Goal: Task Accomplishment & Management: Use online tool/utility

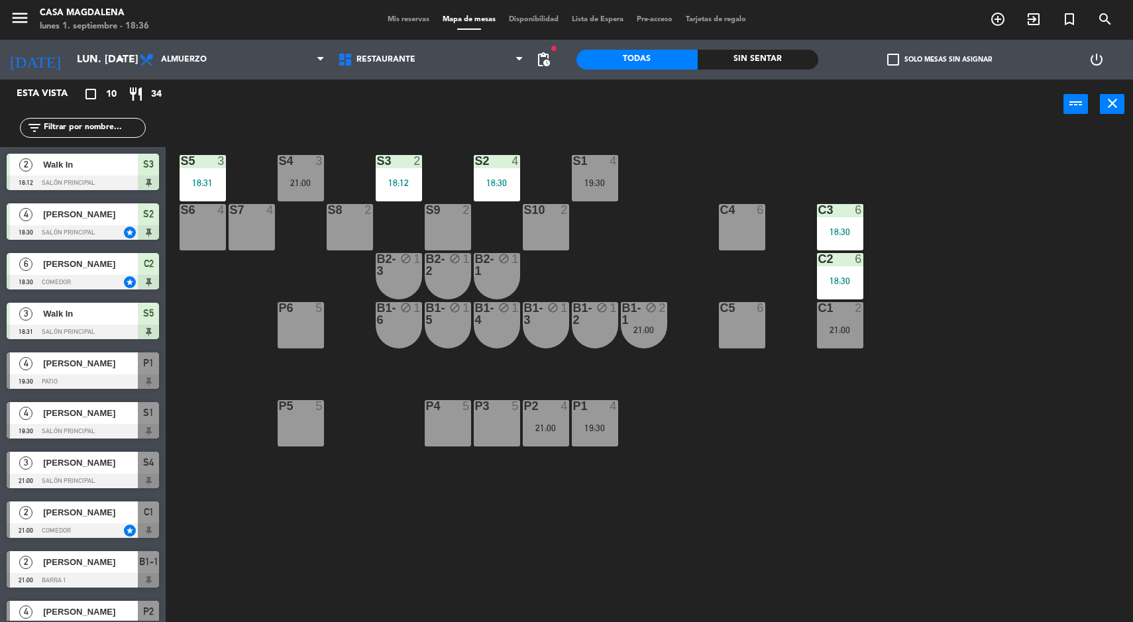
click at [749, 61] on div "Sin sentar" at bounding box center [758, 60] width 121 height 20
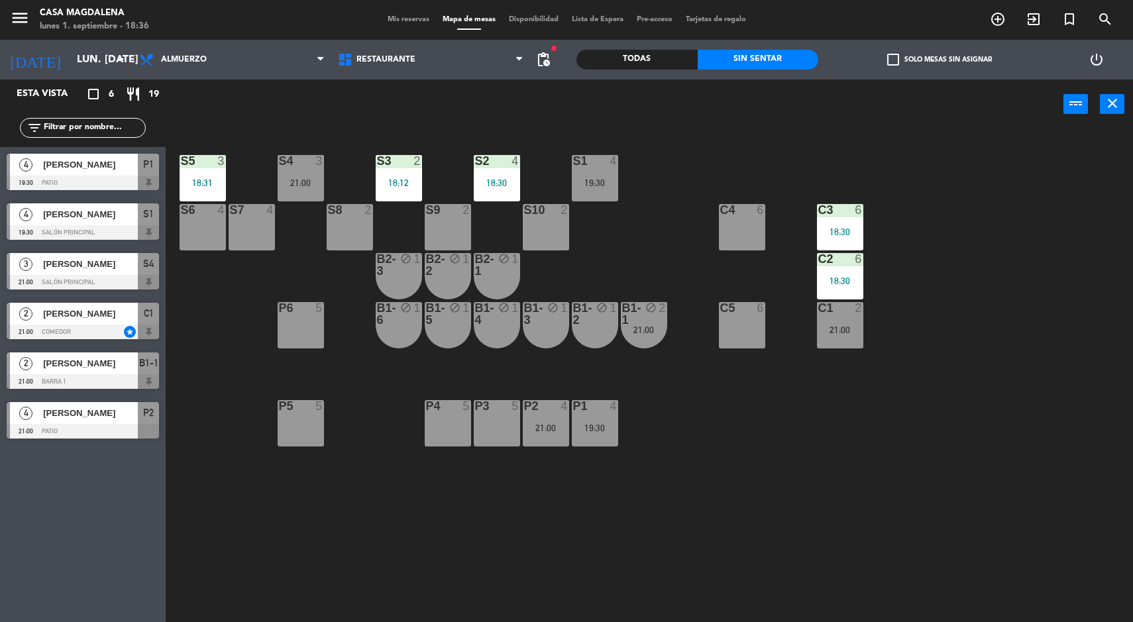
click at [609, 444] on div "P1 4 19:30" at bounding box center [595, 423] width 46 height 46
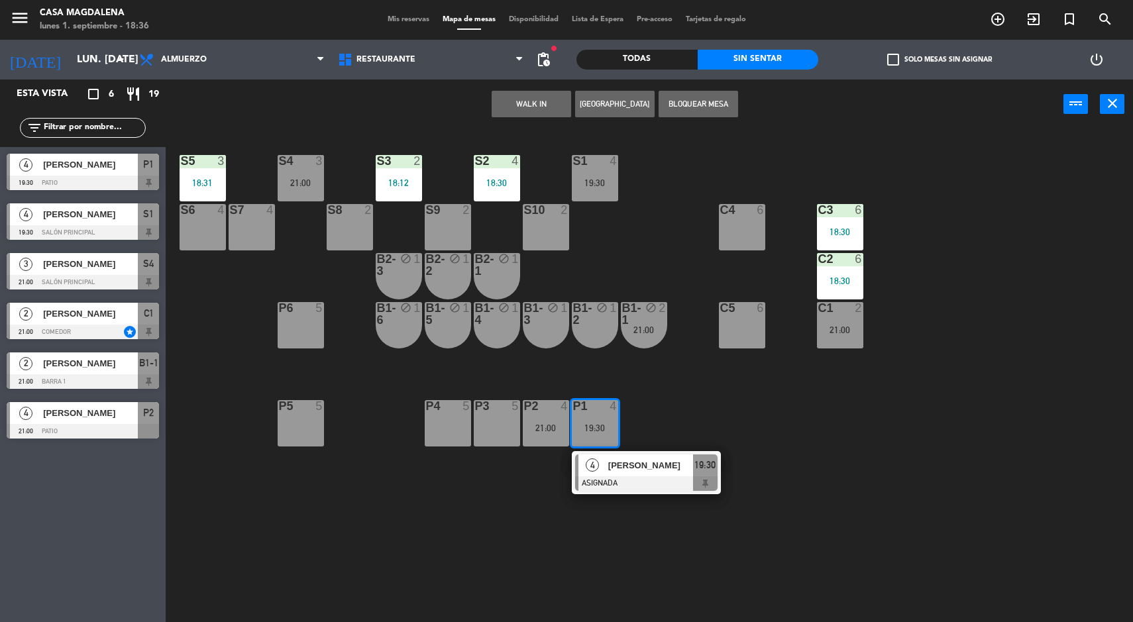
click at [703, 486] on div at bounding box center [646, 483] width 142 height 15
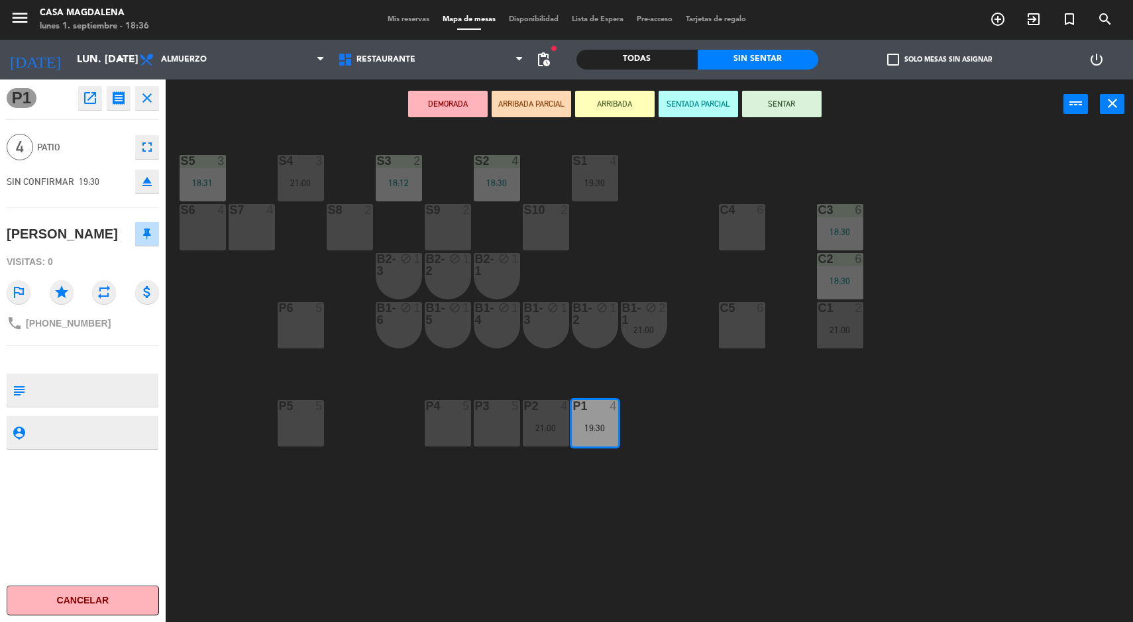
click at [321, 429] on div "P5 5" at bounding box center [301, 423] width 46 height 46
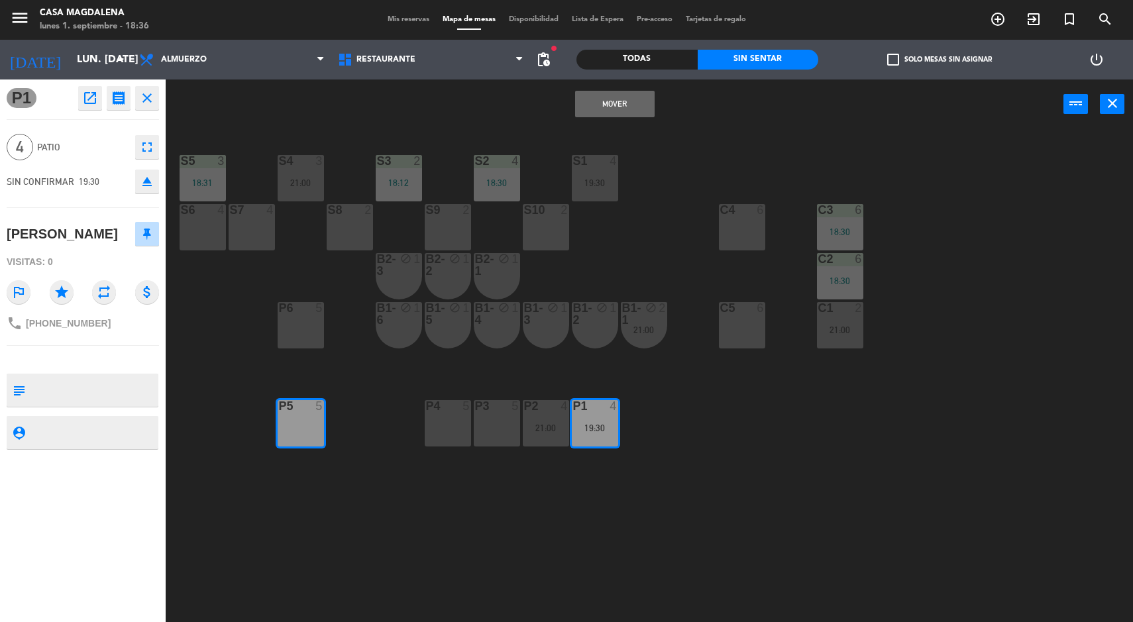
click at [632, 108] on button "Mover" at bounding box center [615, 104] width 80 height 27
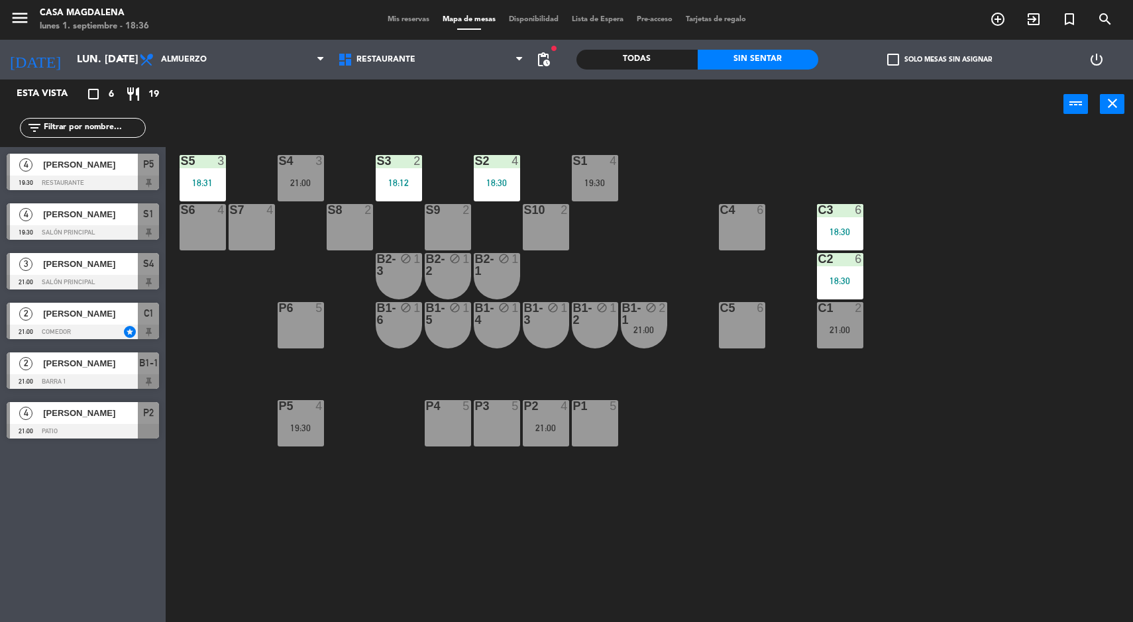
click at [563, 407] on div "P1" at bounding box center [573, 406] width 22 height 12
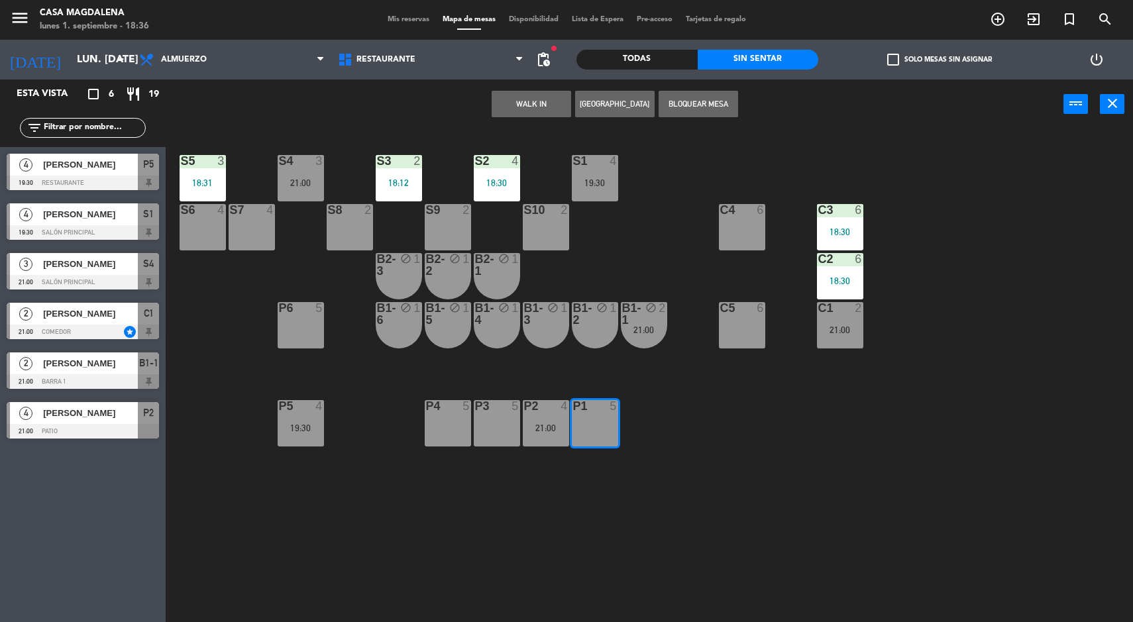
click at [737, 444] on div "S5 3 18:31 S4 3 21:00 S3 2 18:12 S2 4 18:30 S1 4 19:30 S6 4 S7 4 S8 2 S9 2 S10 …" at bounding box center [655, 377] width 956 height 493
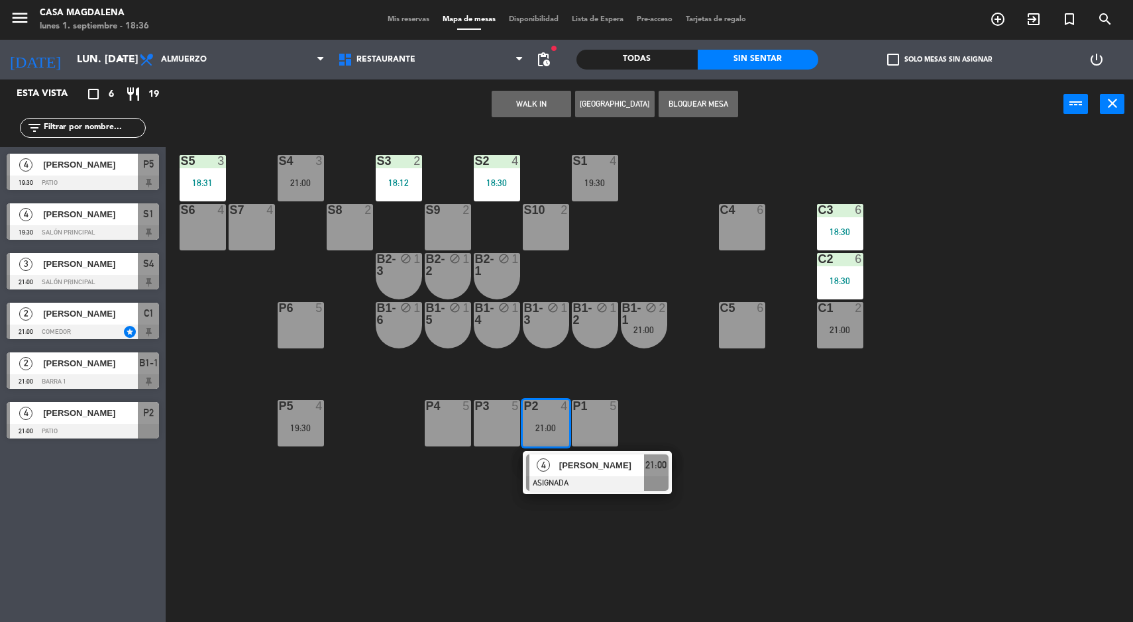
click at [610, 469] on span "[PERSON_NAME]" at bounding box center [601, 465] width 85 height 14
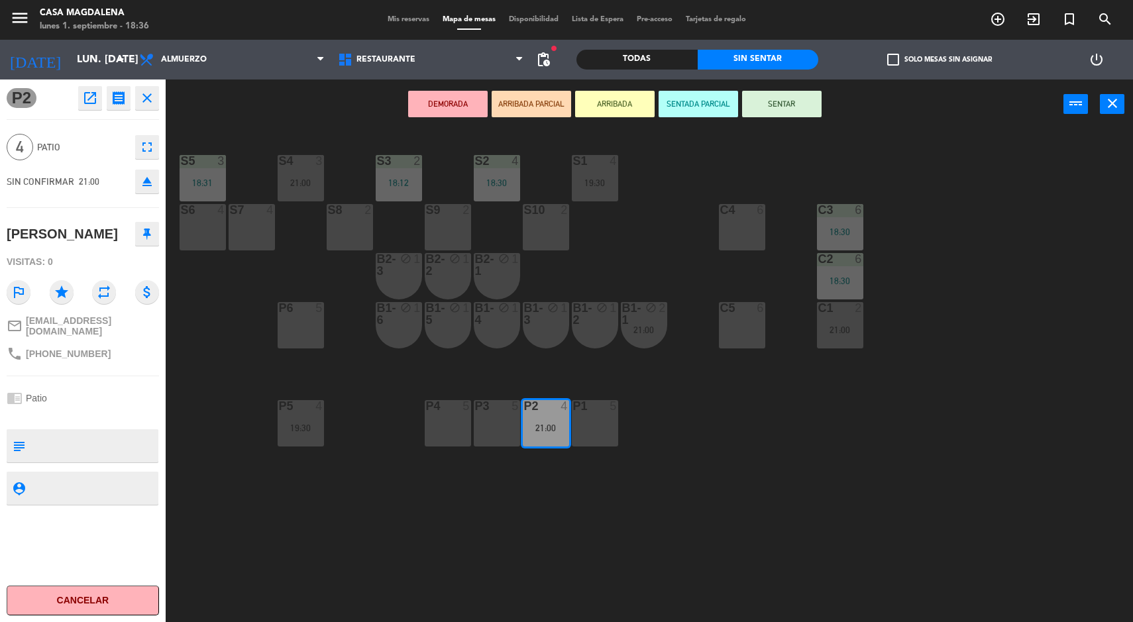
click at [288, 341] on div "P6 5" at bounding box center [301, 325] width 46 height 46
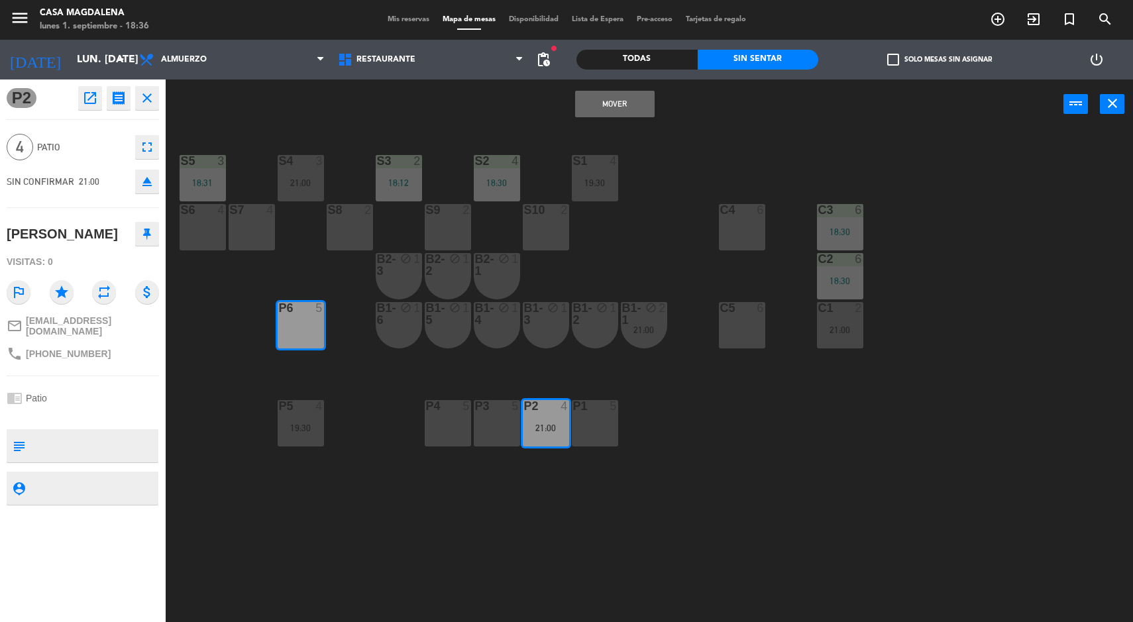
click at [614, 104] on button "Mover" at bounding box center [615, 104] width 80 height 27
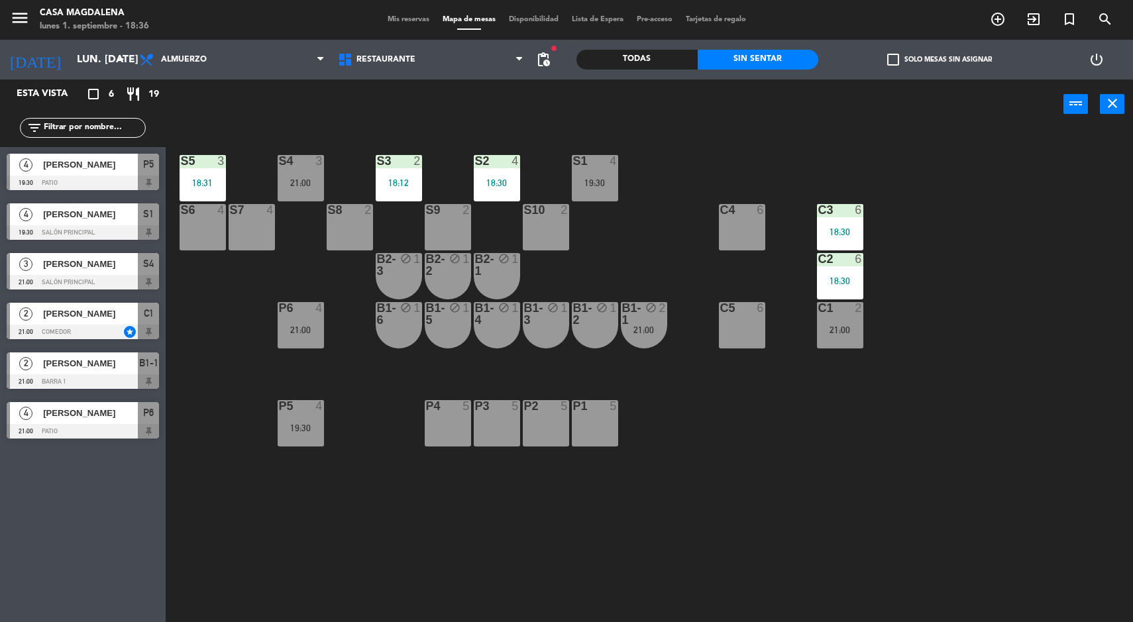
click at [835, 331] on div "21:00" at bounding box center [840, 329] width 46 height 9
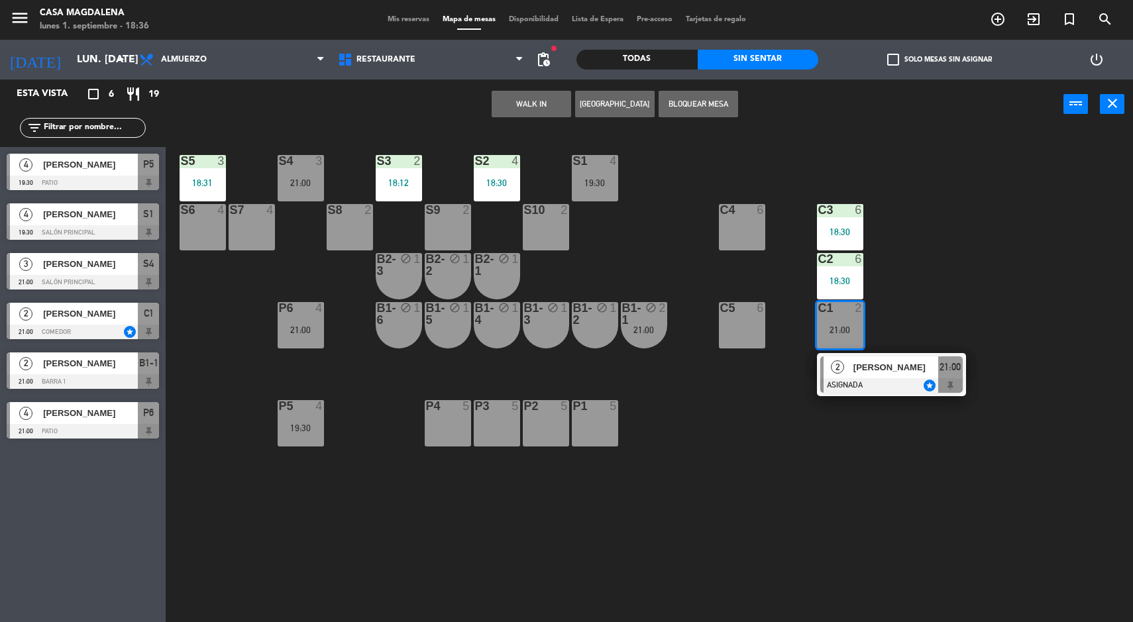
click at [930, 383] on div at bounding box center [891, 385] width 142 height 15
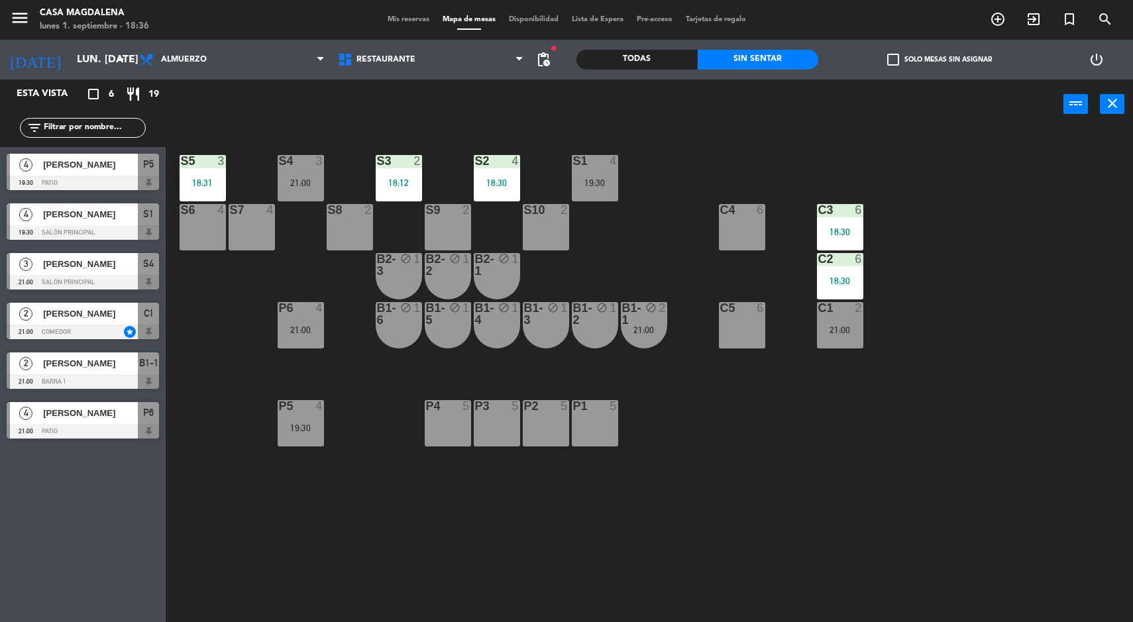
click at [975, 414] on div "S5 3 18:31 S4 3 21:00 S3 2 18:12 S2 4 18:30 S1 4 19:30 S6 4 S7 4 S8 2 S9 2 S10 …" at bounding box center [655, 377] width 956 height 493
click at [844, 321] on div "C1 2 21:00" at bounding box center [840, 325] width 46 height 46
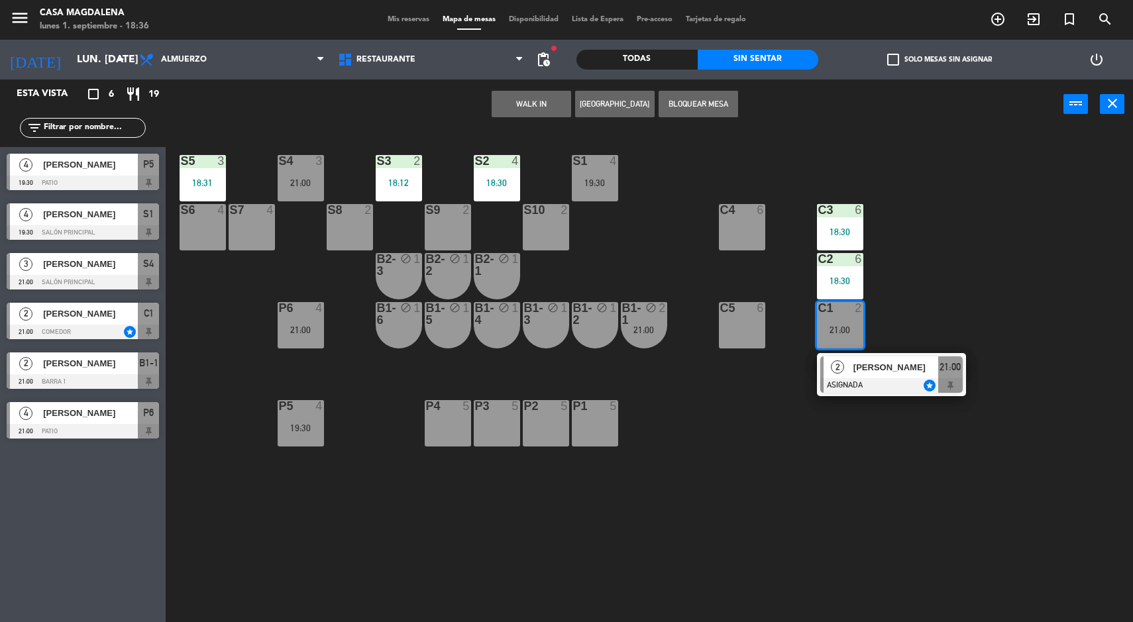
click at [918, 369] on span "[PERSON_NAME]" at bounding box center [895, 367] width 85 height 14
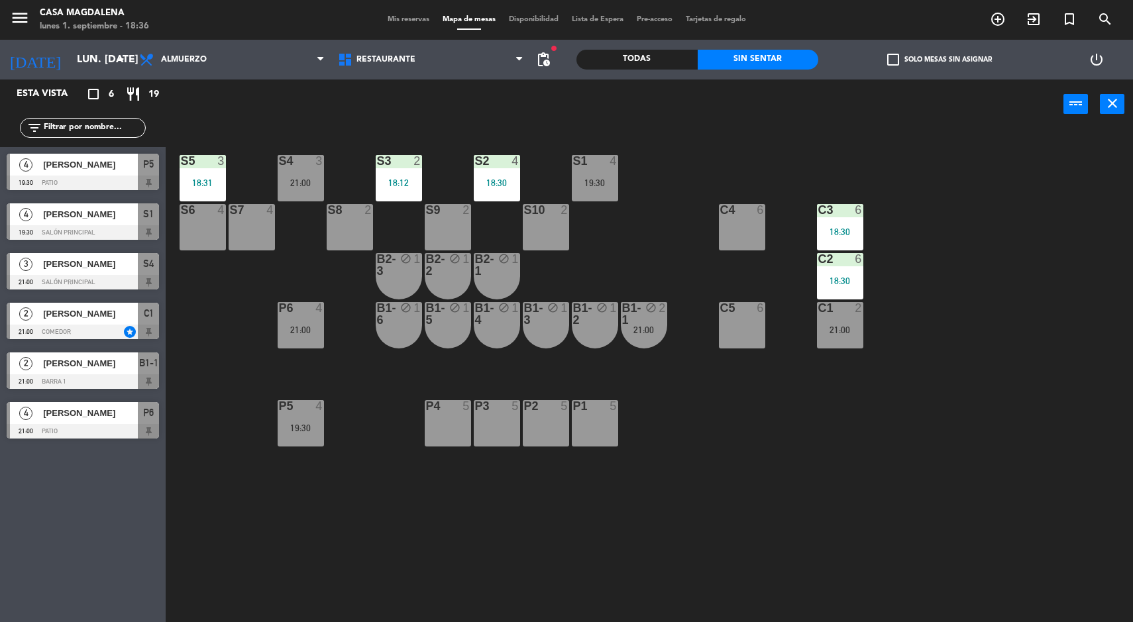
click at [974, 345] on div "S5 3 18:31 S4 3 21:00 S3 2 18:12 S2 4 18:30 S1 4 19:30 S6 4 S7 4 S8 2 S9 2 S10 …" at bounding box center [655, 377] width 956 height 493
click at [616, 162] on div "4" at bounding box center [614, 161] width 8 height 12
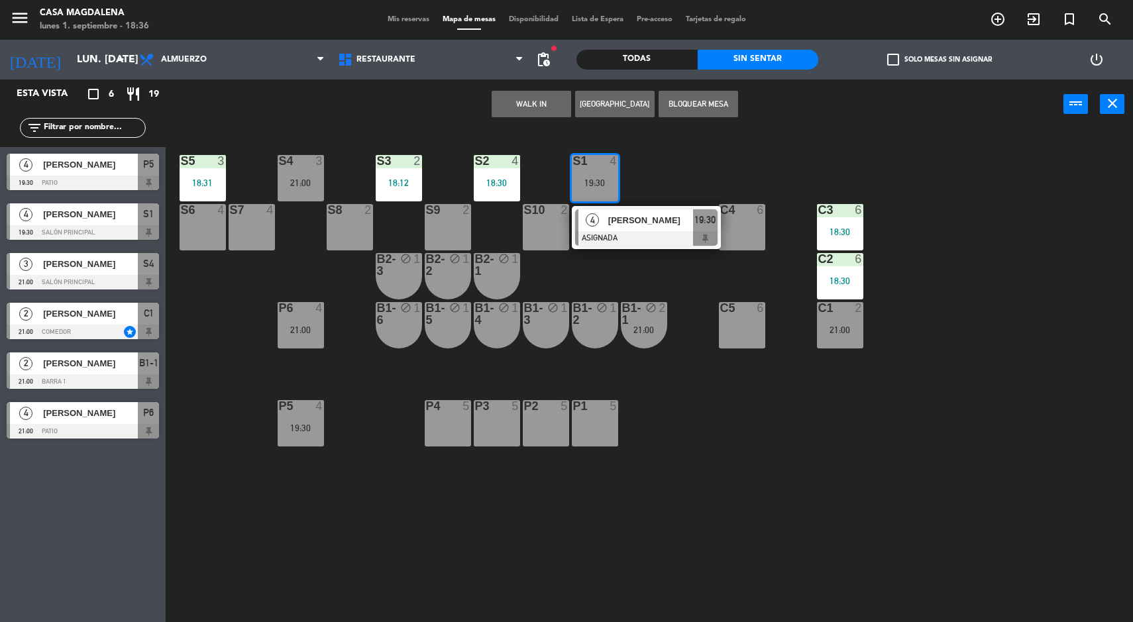
click at [706, 219] on span "19:30" at bounding box center [704, 220] width 21 height 16
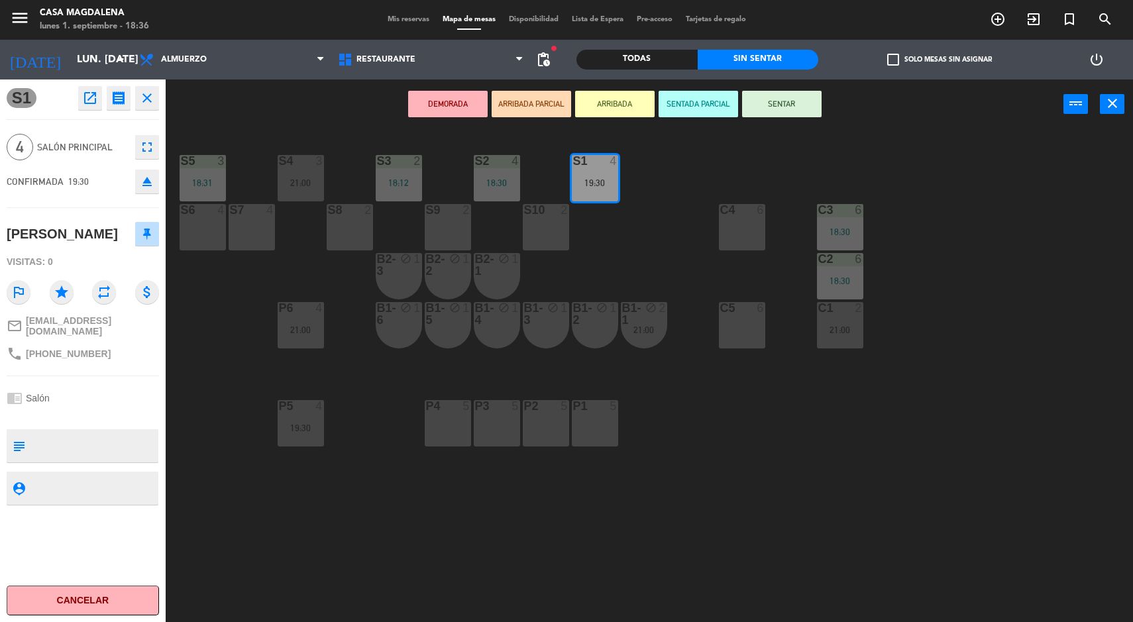
click at [1016, 349] on div "S5 3 18:31 S4 3 21:00 S3 2 18:12 S2 4 18:30 S1 4 19:30 S6 4 S7 4 S8 2 S9 2 S10 …" at bounding box center [655, 377] width 956 height 493
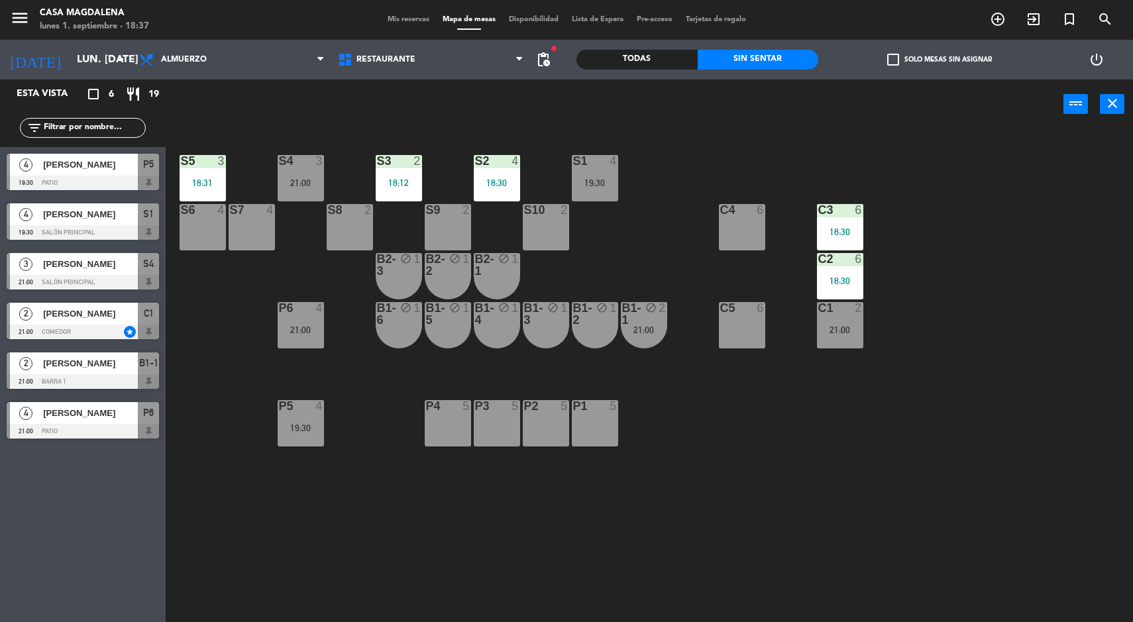
click at [290, 446] on div "P5 4 19:30" at bounding box center [301, 423] width 46 height 46
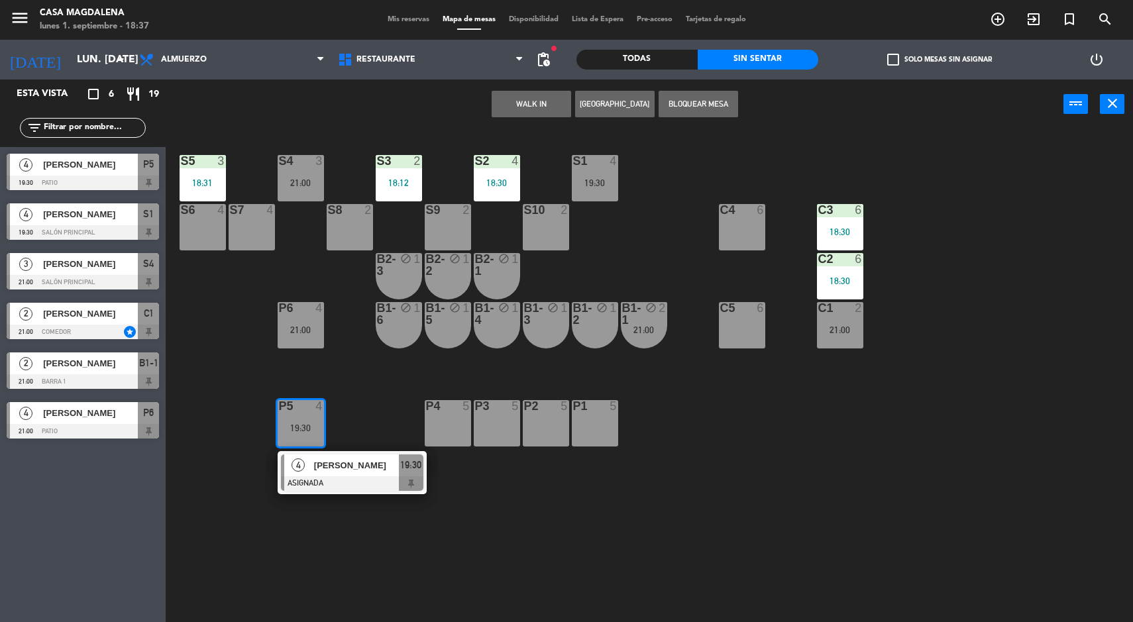
click at [378, 491] on div "4 [PERSON_NAME] ASIGNADA 19:30" at bounding box center [352, 472] width 149 height 43
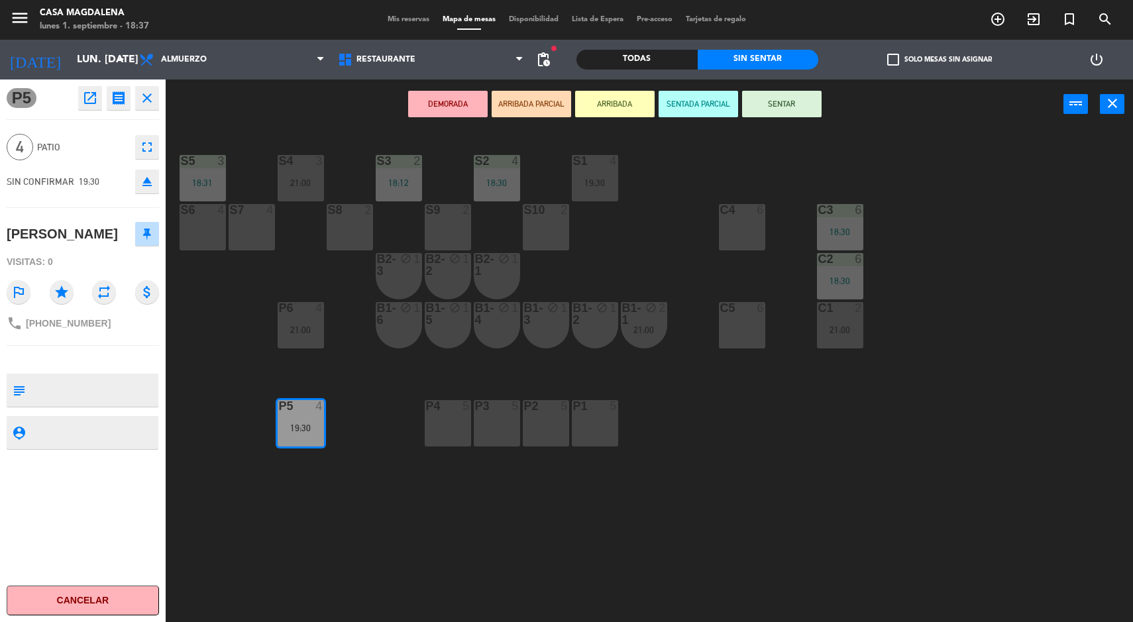
click at [722, 546] on div "S5 3 18:31 S4 3 21:00 S3 2 18:12 S2 4 18:30 S1 4 19:30 S6 4 S7 4 S8 2 S9 2 S10 …" at bounding box center [655, 377] width 956 height 493
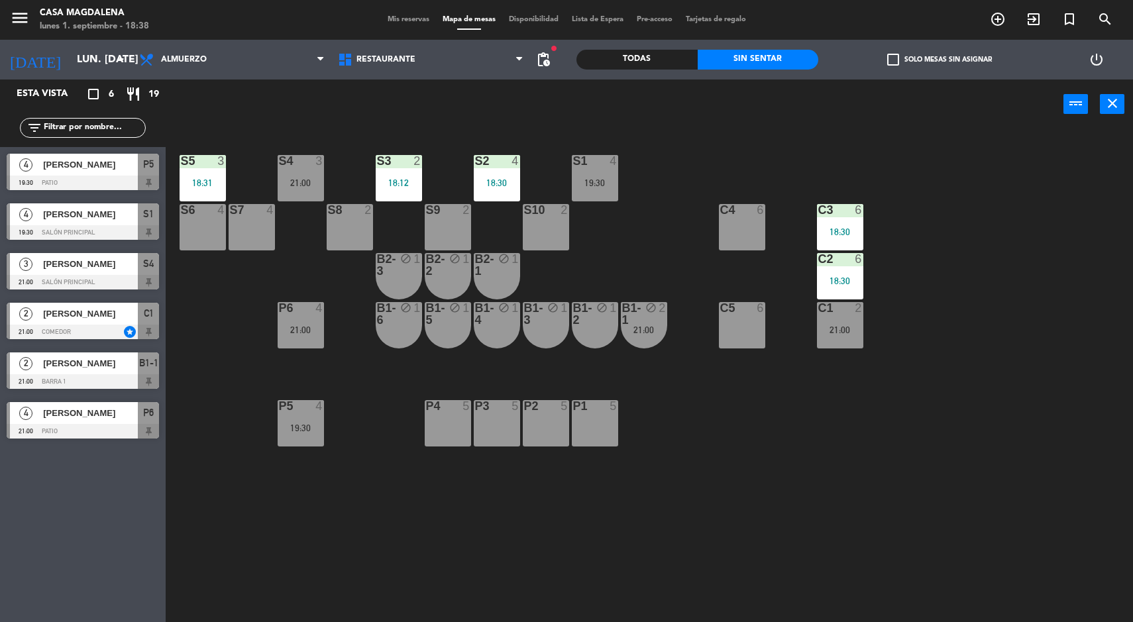
click at [1020, 565] on div "S5 3 18:31 S4 3 21:00 S3 2 18:12 S2 4 18:30 S1 4 19:30 S6 4 S7 4 S8 2 S9 2 S10 …" at bounding box center [655, 377] width 956 height 493
click at [980, 533] on div "S5 3 18:31 S4 3 21:00 S3 2 18:12 S2 4 18:30 S1 4 19:30 S6 4 S7 4 S8 2 S9 2 S10 …" at bounding box center [655, 377] width 956 height 493
click at [722, 547] on div "S5 3 18:31 S4 3 21:00 S3 2 18:12 S2 4 18:30 S1 4 19:30 S6 4 S7 4 S8 2 S9 2 S10 …" at bounding box center [655, 377] width 956 height 493
click at [678, 586] on div "S5 3 18:31 S4 3 21:00 S3 2 18:12 S2 4 18:30 S1 4 19:30 S6 4 S7 4 S8 2 S9 2 S10 …" at bounding box center [655, 377] width 956 height 493
click at [637, 319] on div "block" at bounding box center [644, 314] width 22 height 24
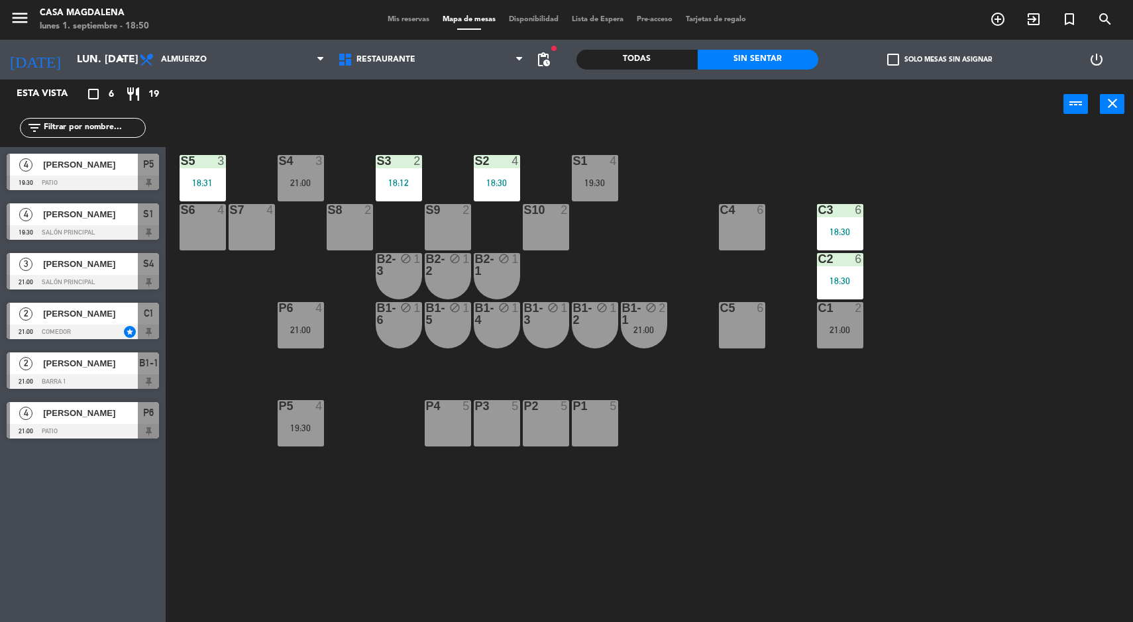
click at [586, 164] on div at bounding box center [595, 161] width 22 height 12
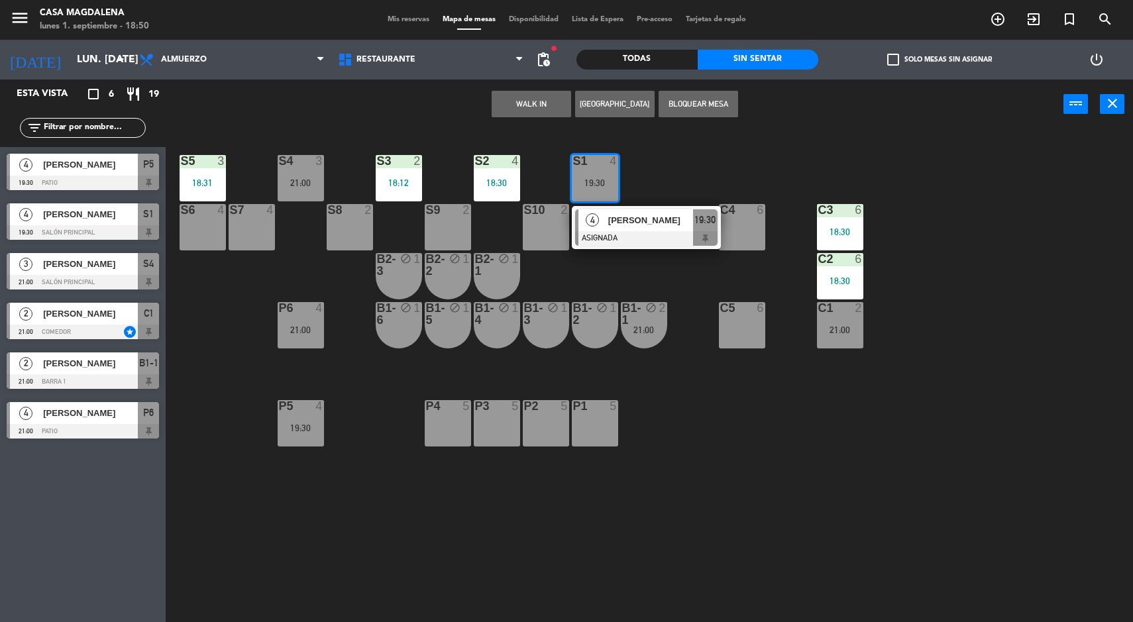
click at [691, 525] on div "S5 3 18:31 S4 3 21:00 S3 2 18:12 S2 4 18:30 S1 4 19:30 4 [PERSON_NAME] ASIGNADA…" at bounding box center [655, 377] width 956 height 493
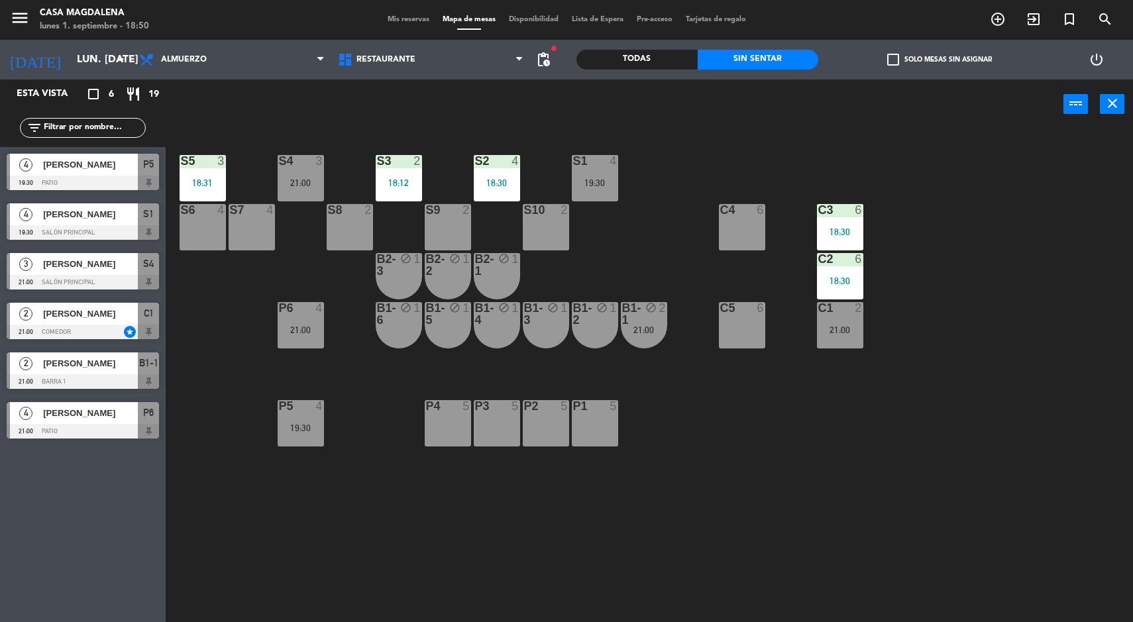
click at [308, 526] on div "S5 3 18:31 S4 3 21:00 S3 2 18:12 S2 4 18:30 S1 4 19:30 S6 4 S7 4 S8 2 S9 2 S10 …" at bounding box center [655, 377] width 956 height 493
click at [297, 423] on div "19:30" at bounding box center [301, 428] width 46 height 10
click at [597, 158] on div at bounding box center [595, 161] width 22 height 12
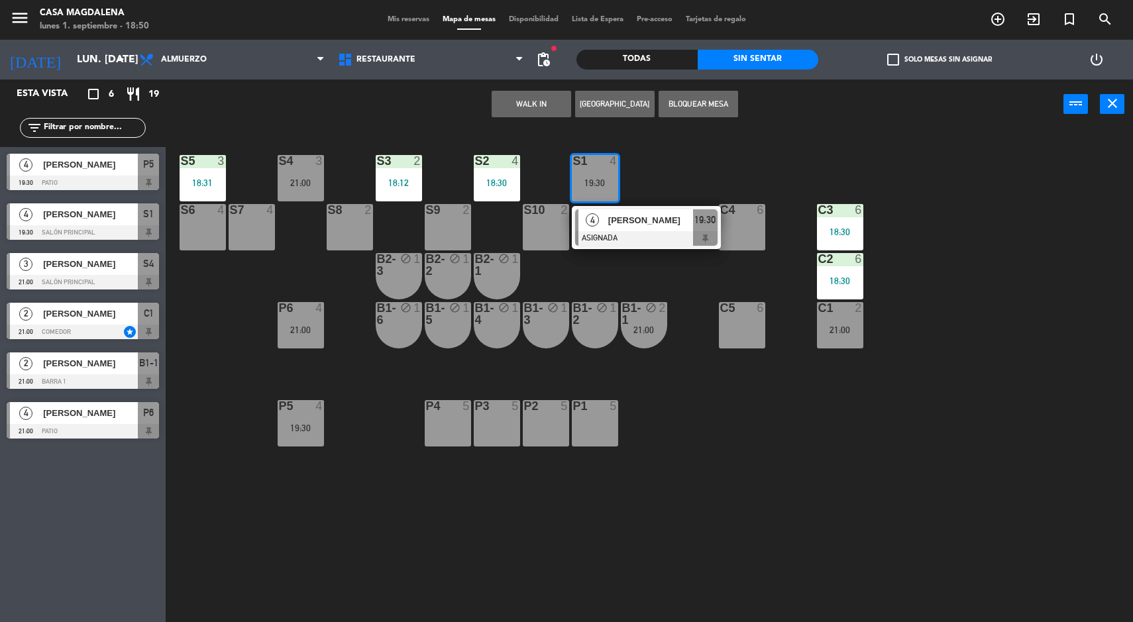
click at [219, 545] on div "S5 3 18:31 S4 3 21:00 S3 2 18:12 S2 4 18:30 S1 4 19:30 4 [PERSON_NAME] ASIGNADA…" at bounding box center [655, 377] width 956 height 493
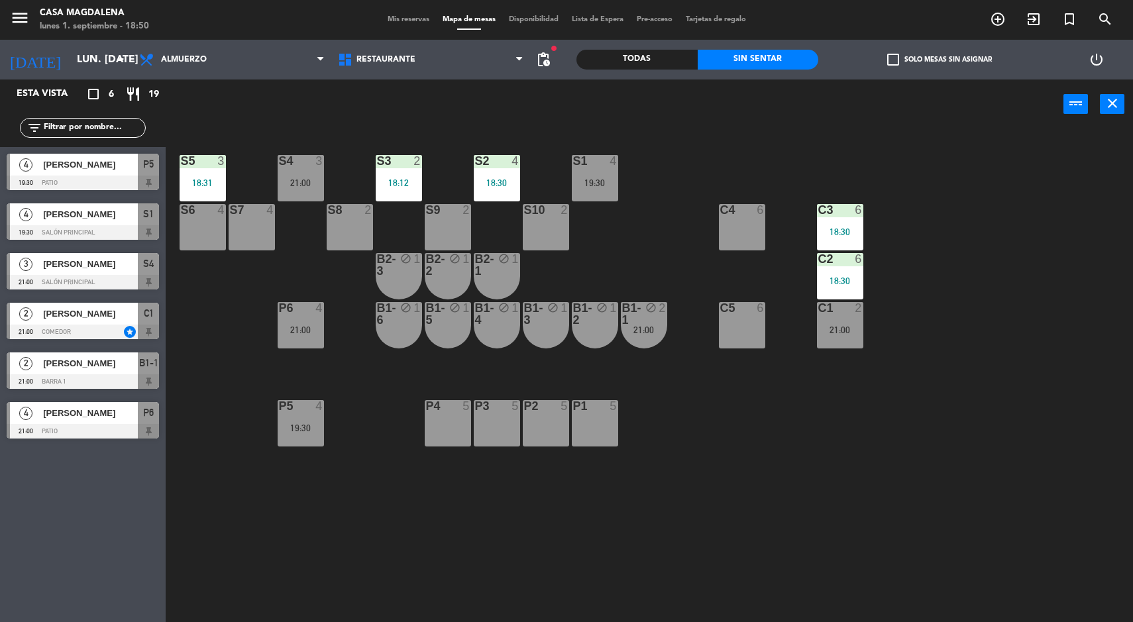
click at [309, 178] on div "21:00" at bounding box center [301, 182] width 46 height 9
click at [328, 523] on div "S5 3 18:31 S4 3 21:00 S3 2 18:12 S2 4 18:30 S1 4 19:30 S6 4 S7 4 S8 2 S9 2 S10 …" at bounding box center [655, 377] width 956 height 493
click at [284, 445] on div "P5 4 19:30" at bounding box center [301, 423] width 46 height 46
click at [714, 468] on div "S5 3 18:31 S4 3 21:00 S3 2 18:12 S2 4 18:30 S1 4 19:30 S6 4 S7 4 S8 2 S9 2 S10 …" at bounding box center [655, 377] width 956 height 493
click at [658, 68] on div "Todas" at bounding box center [636, 60] width 121 height 20
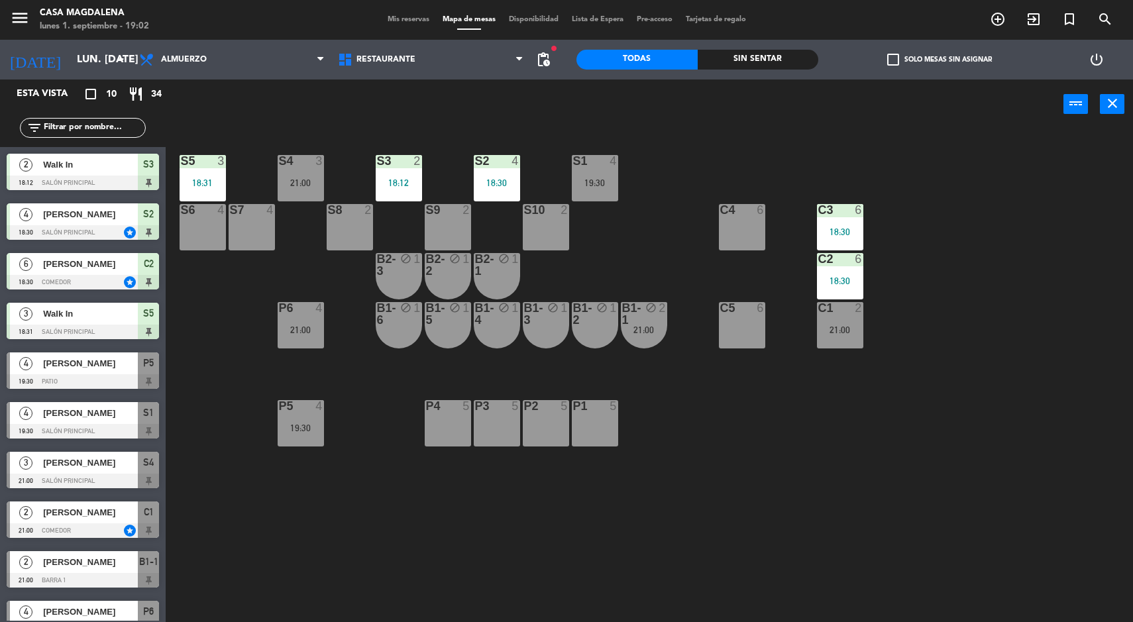
click at [219, 182] on div "18:31" at bounding box center [203, 182] width 46 height 9
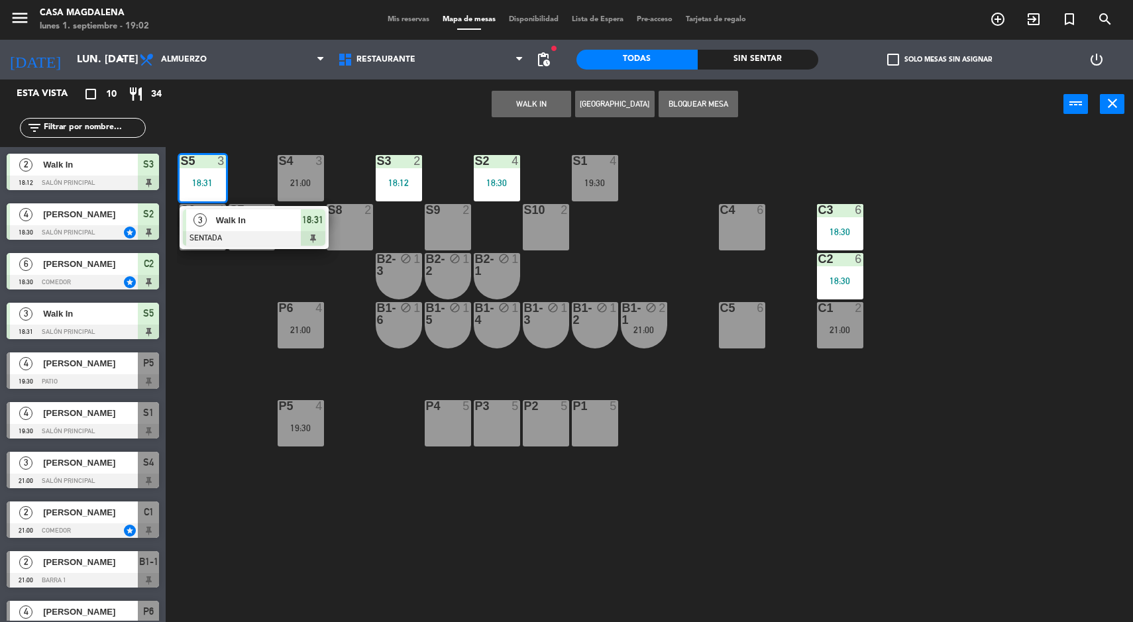
click at [674, 221] on div "S5 3 18:31 3 Walk In SENTADA 18:31 S4 3 21:00 S3 2 18:12 S2 4 18:30 S1 4 19:30 …" at bounding box center [655, 377] width 956 height 493
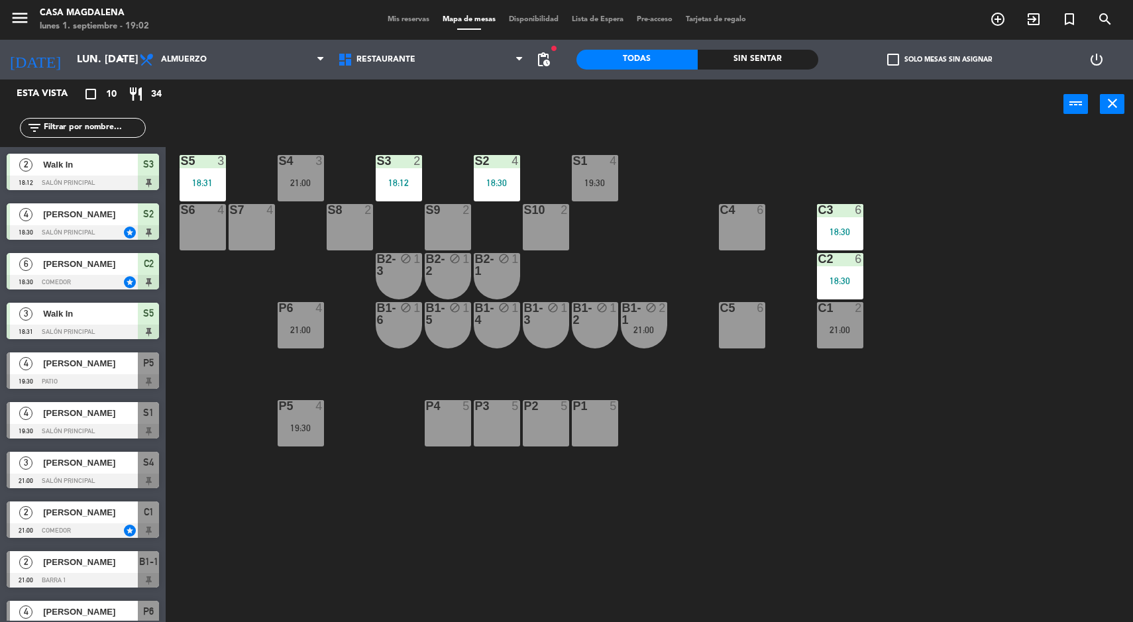
click at [517, 163] on div "4" at bounding box center [516, 161] width 8 height 12
click at [759, 173] on div "S5 3 18:31 S4 3 21:00 S3 2 18:12 S2 4 18:30 S1 4 19:30 S6 4 S7 4 S8 2 S9 2 S10 …" at bounding box center [655, 377] width 956 height 493
click at [342, 433] on div "S5 3 18:31 S4 3 21:00 S3 2 18:12 S2 4 18:30 S1 4 19:30 S6 4 S7 4 S8 2 S9 2 S10 …" at bounding box center [655, 377] width 956 height 493
click at [319, 406] on div "4" at bounding box center [319, 406] width 8 height 12
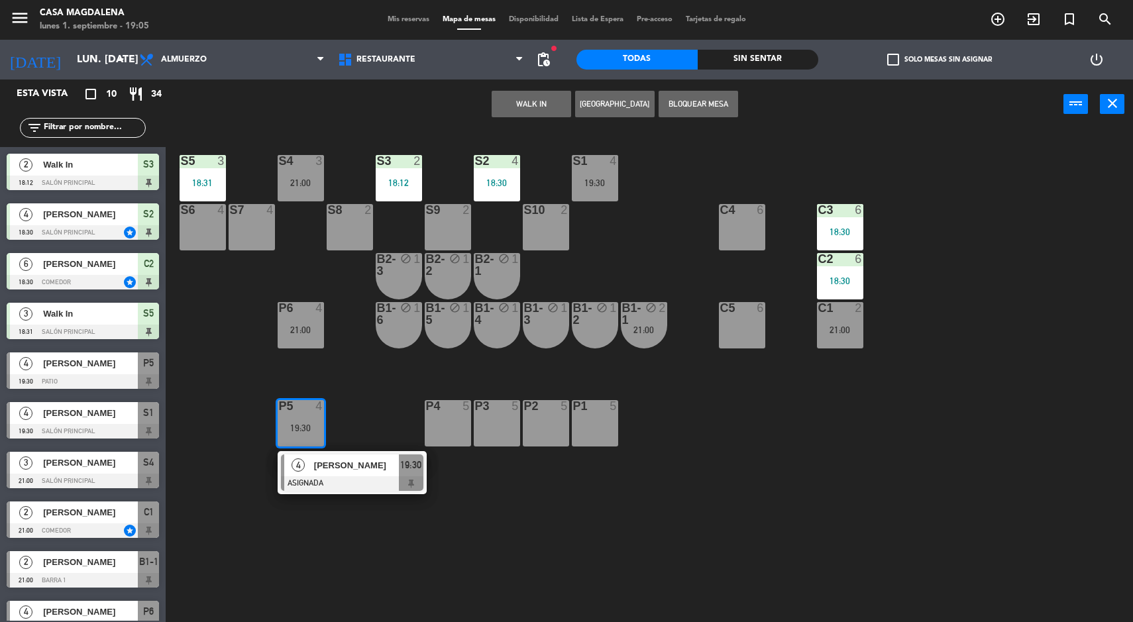
click at [70, 52] on input "lun. [DATE]" at bounding box center [140, 60] width 140 height 26
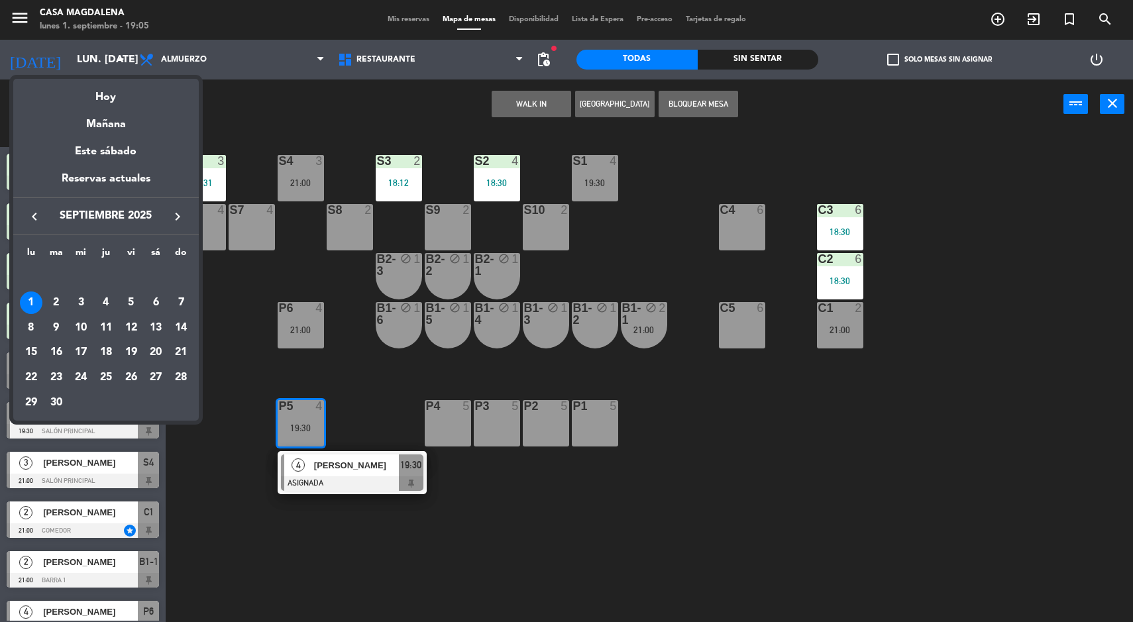
click at [248, 337] on div at bounding box center [566, 311] width 1133 height 622
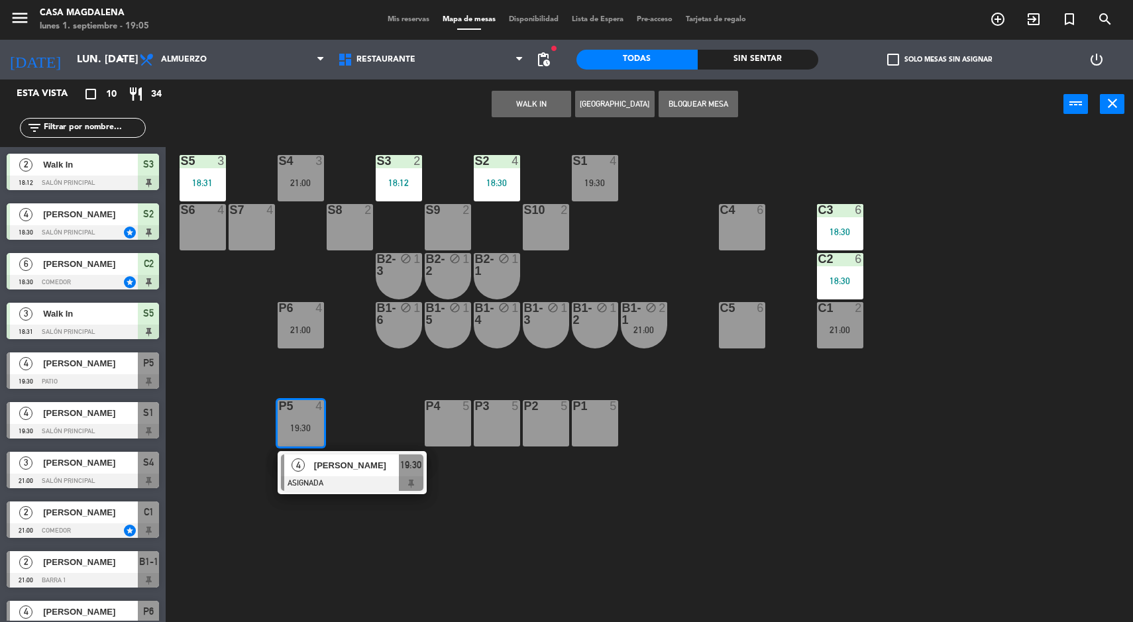
click at [70, 52] on input "lun. [DATE]" at bounding box center [140, 60] width 140 height 26
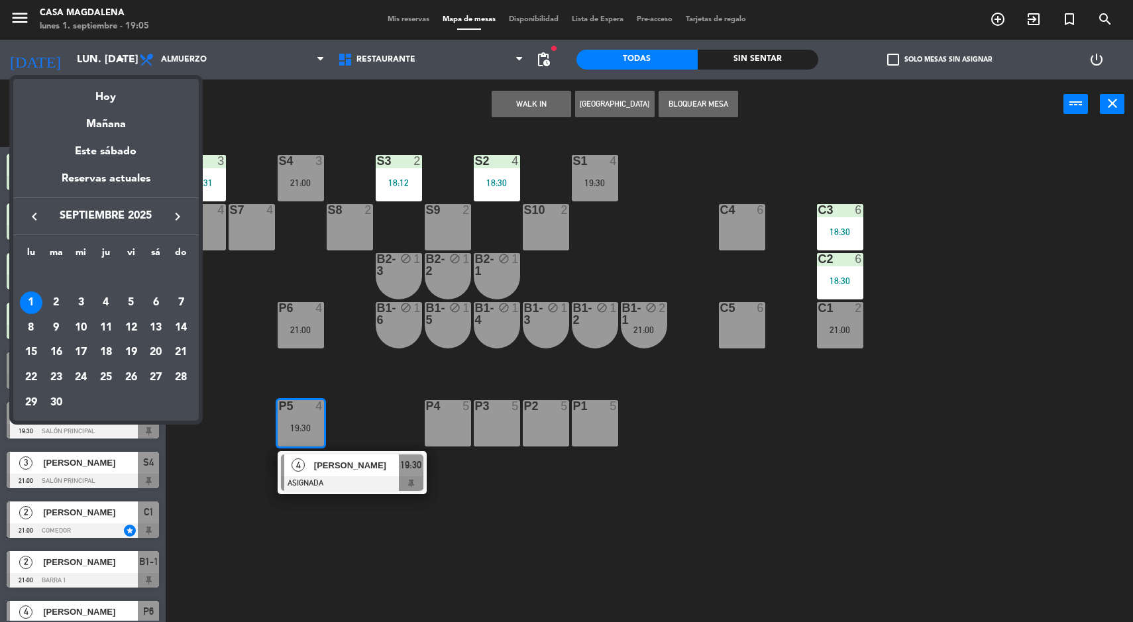
click at [166, 192] on div "Reservas actuales" at bounding box center [106, 183] width 186 height 27
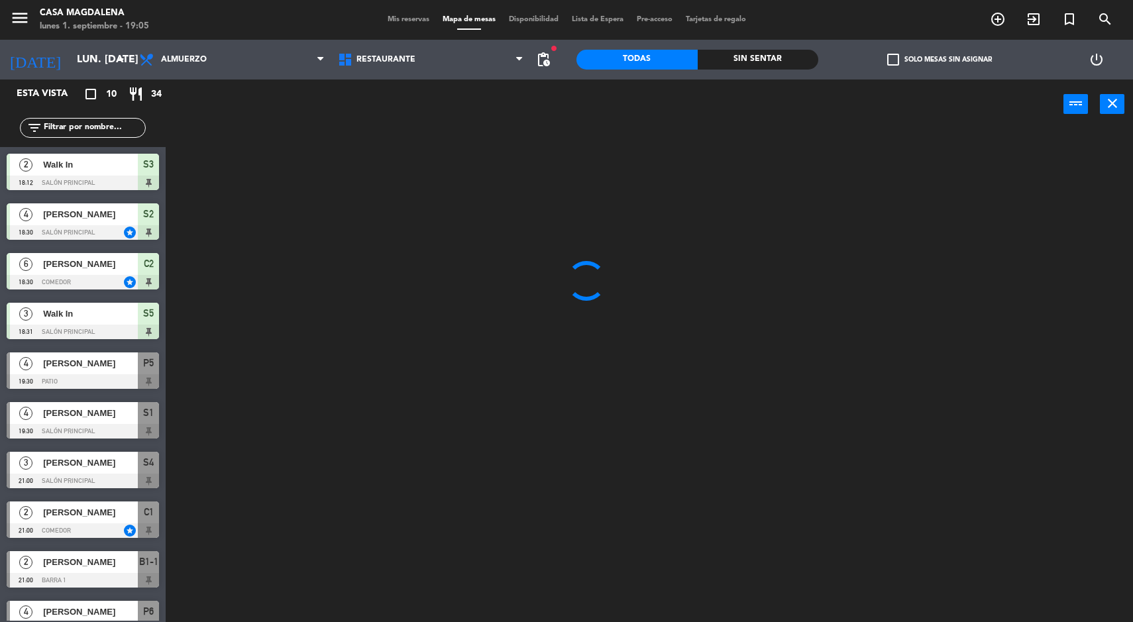
click at [70, 60] on input "lun. [DATE]" at bounding box center [140, 60] width 140 height 26
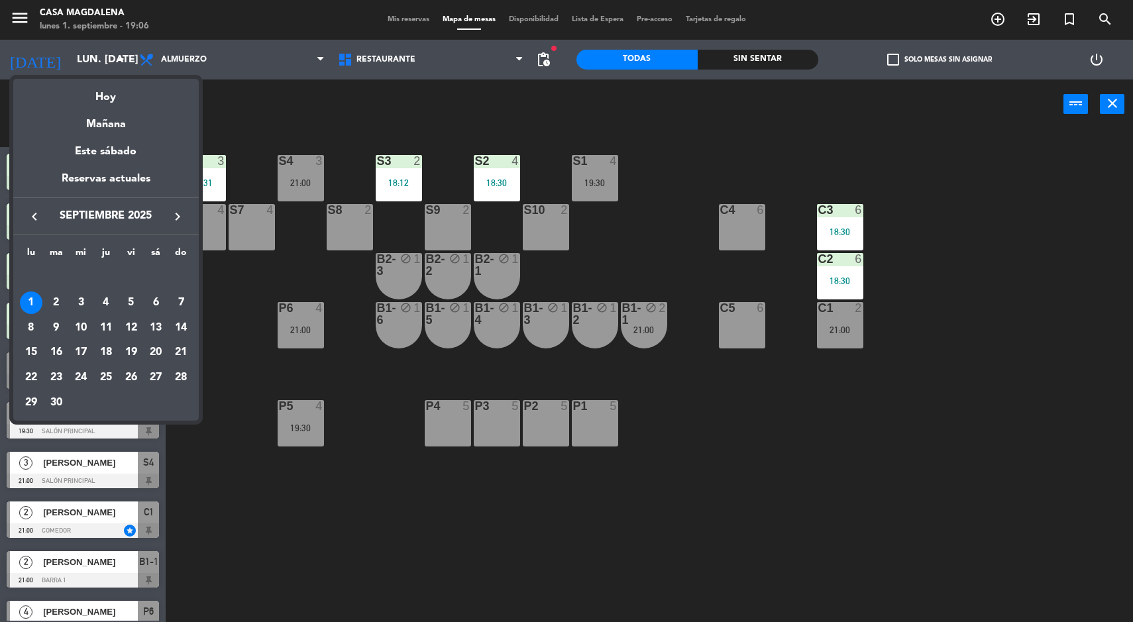
click at [154, 350] on div "20" at bounding box center [155, 352] width 23 height 23
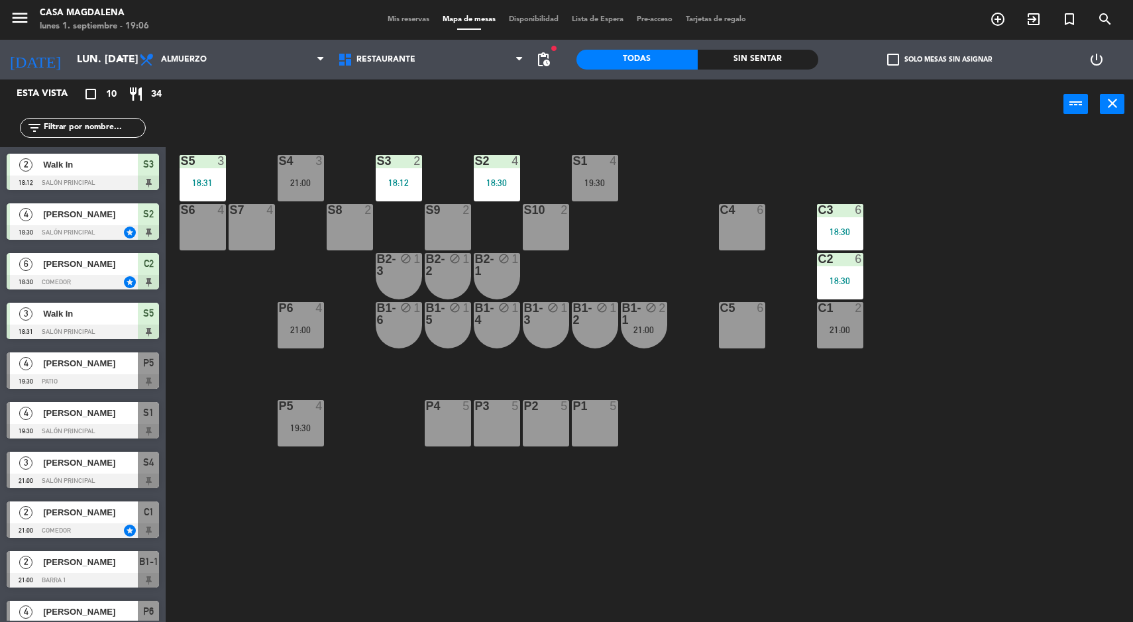
type input "sáb. [DATE]"
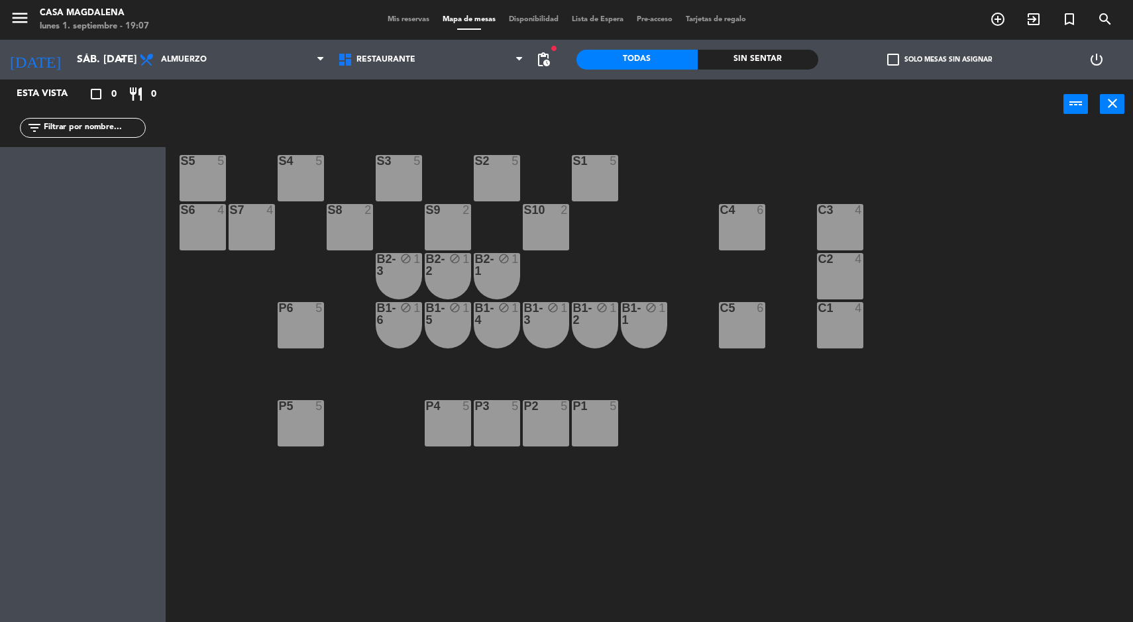
click at [84, 60] on input "sáb. [DATE]" at bounding box center [140, 60] width 140 height 26
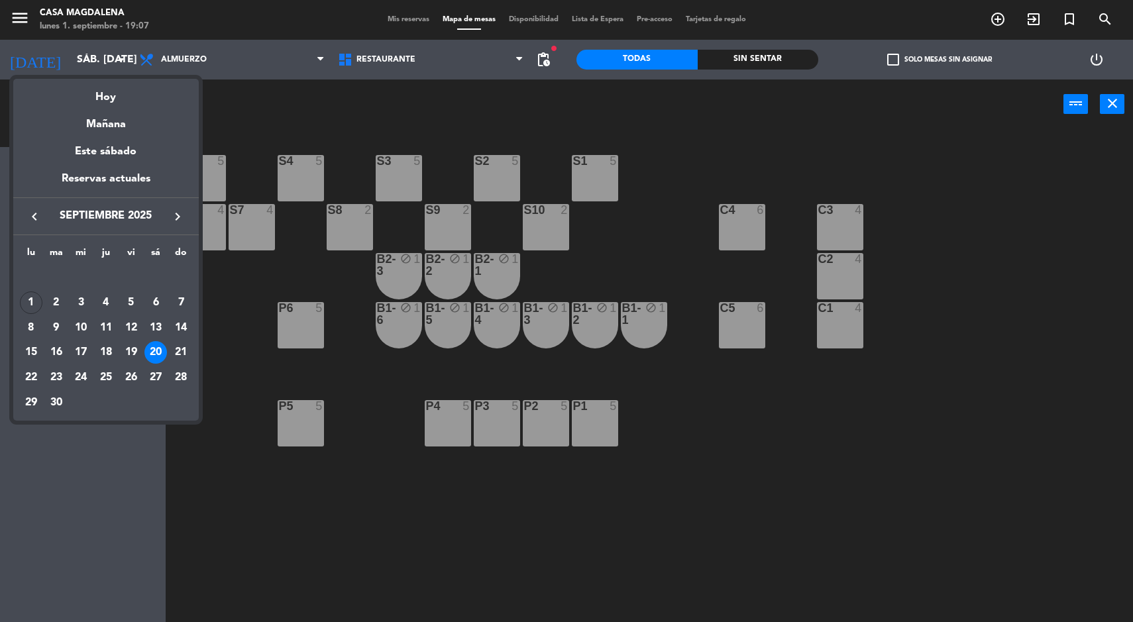
click at [724, 482] on div at bounding box center [566, 311] width 1133 height 622
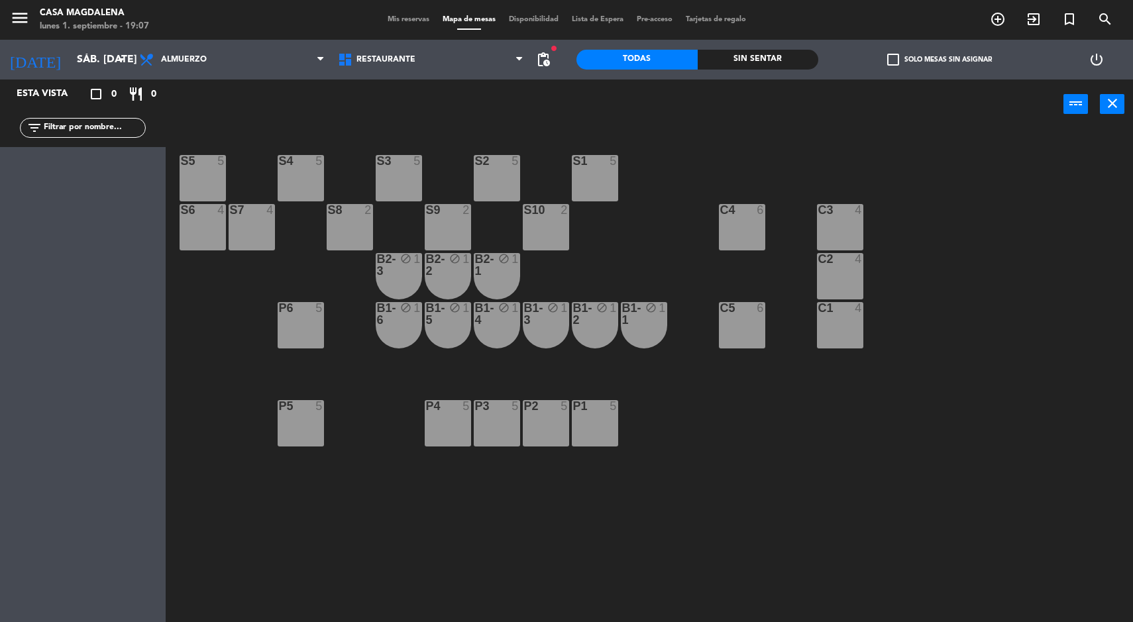
click at [214, 225] on div "S6 4" at bounding box center [203, 227] width 46 height 46
click at [230, 209] on div "S7" at bounding box center [230, 210] width 1 height 12
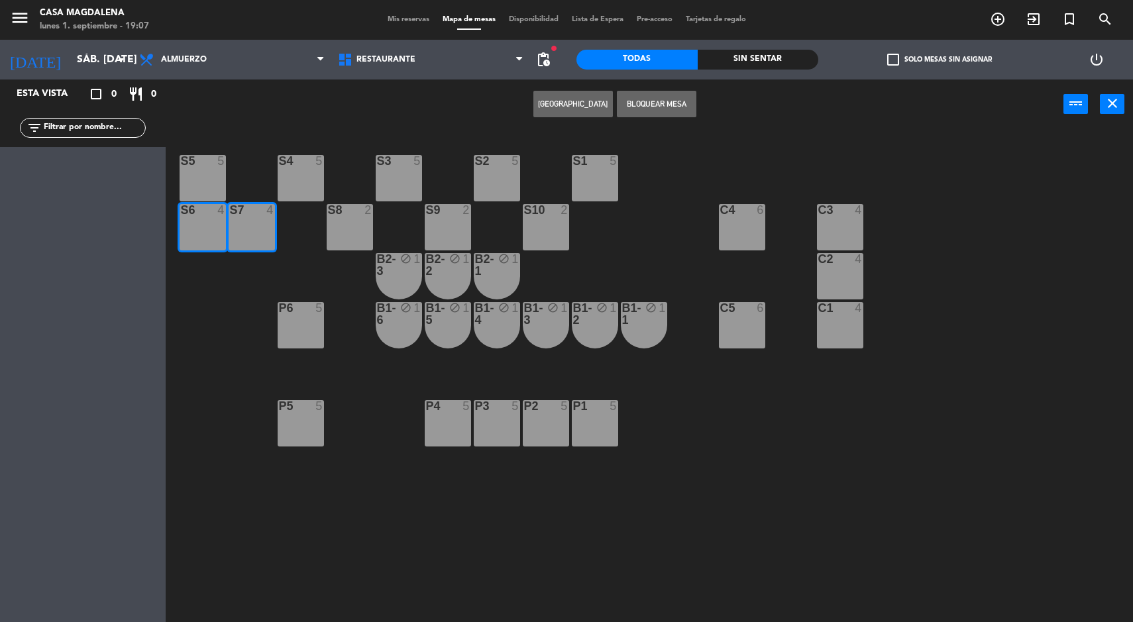
click at [557, 103] on button "[GEOGRAPHIC_DATA]" at bounding box center [573, 104] width 80 height 27
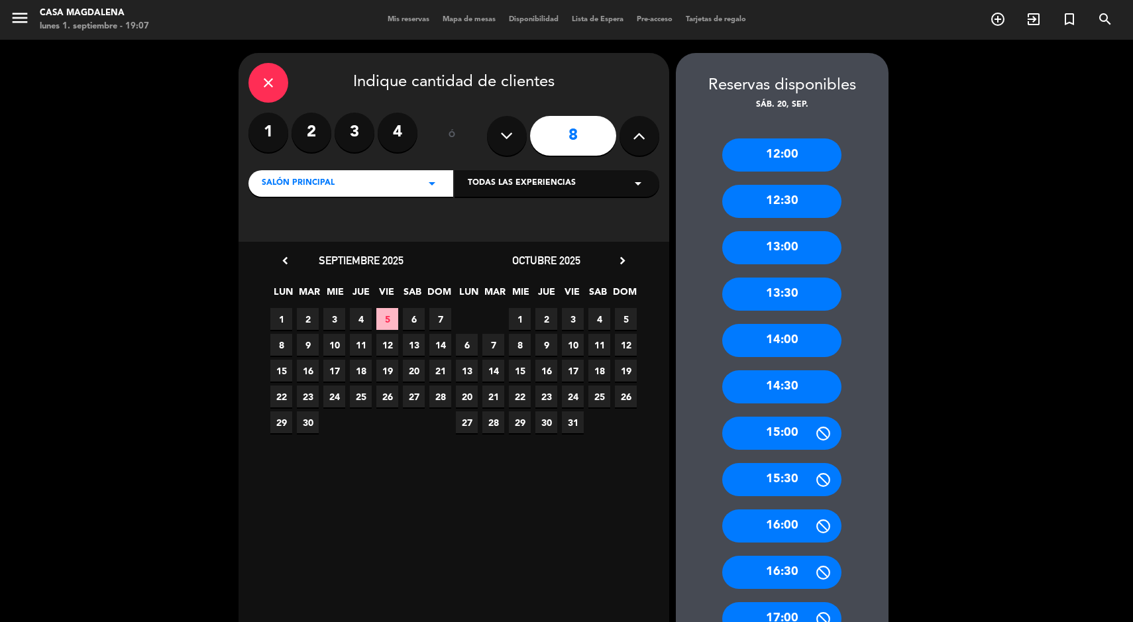
click at [623, 139] on button at bounding box center [640, 136] width 40 height 40
type input "9"
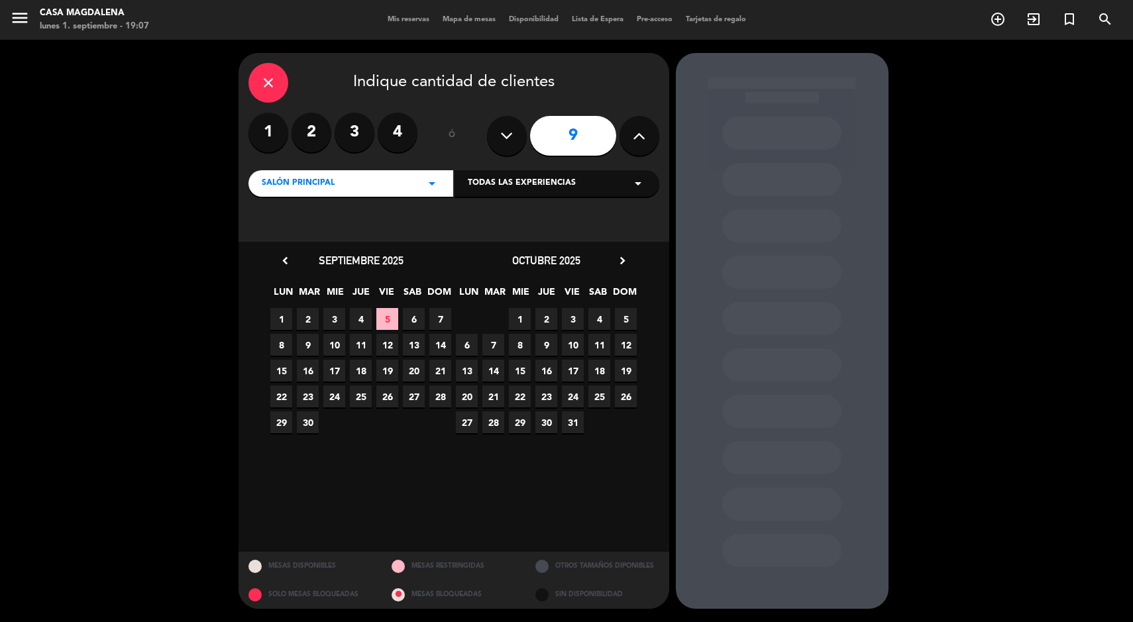
click at [413, 371] on span "20" at bounding box center [414, 371] width 22 height 22
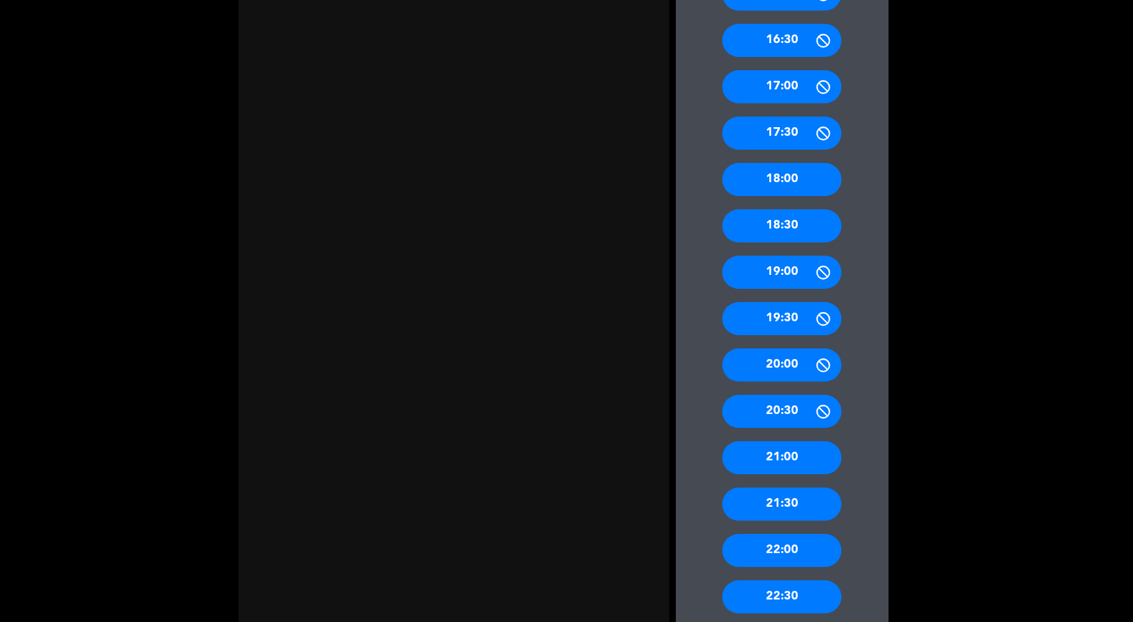
scroll to position [607, 0]
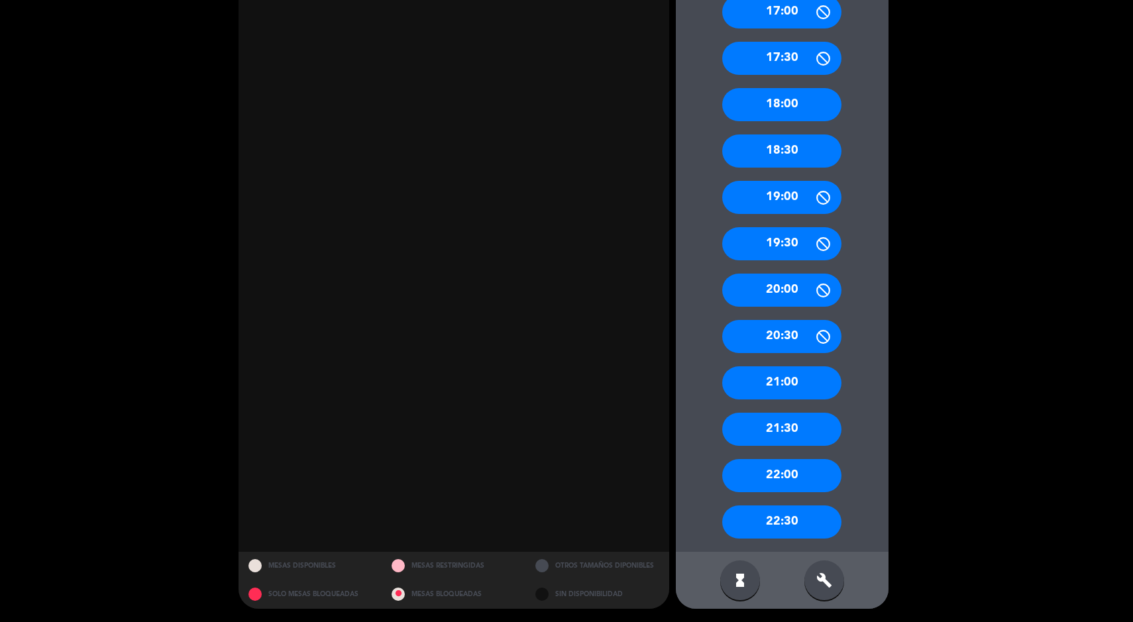
click at [804, 371] on div "21:00" at bounding box center [781, 382] width 119 height 33
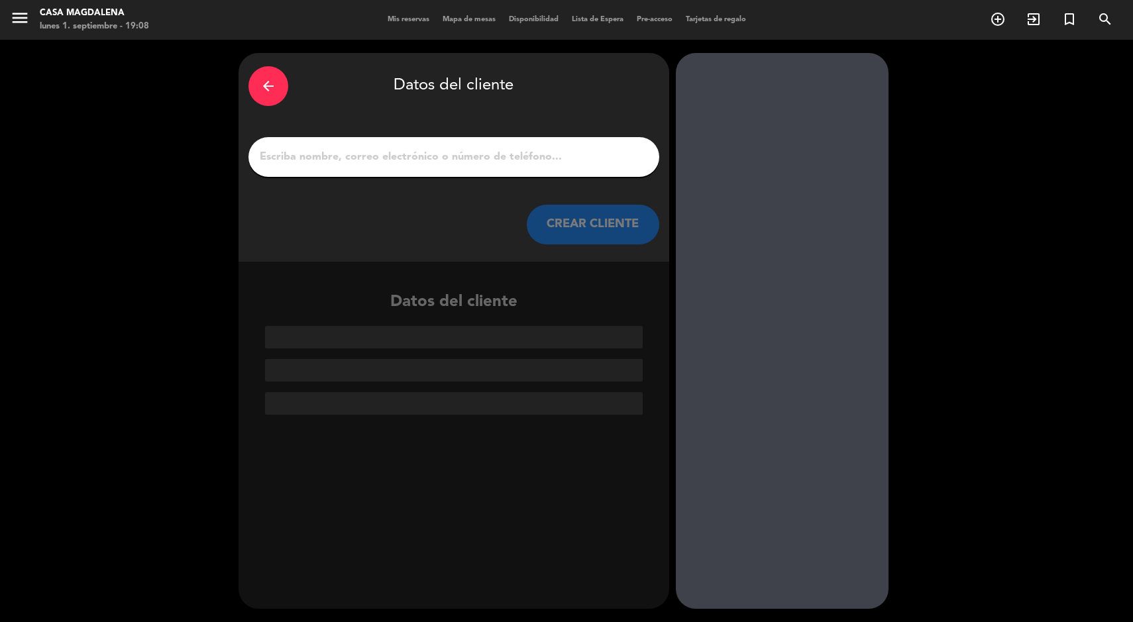
scroll to position [0, 0]
click at [489, 166] on input "1" at bounding box center [453, 157] width 391 height 19
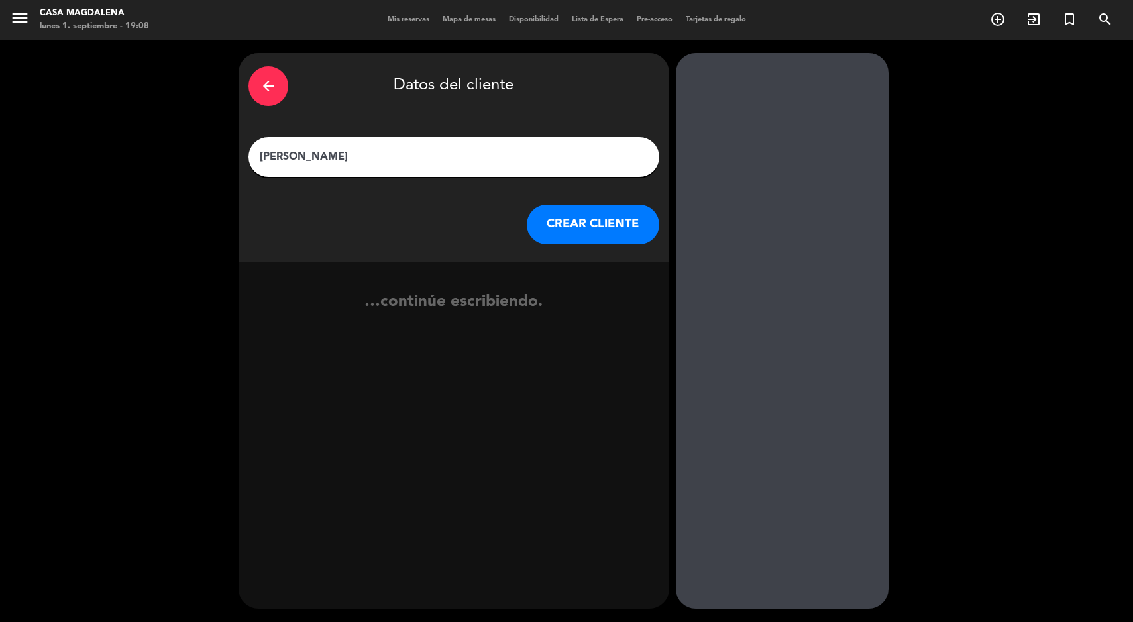
type input "[PERSON_NAME]"
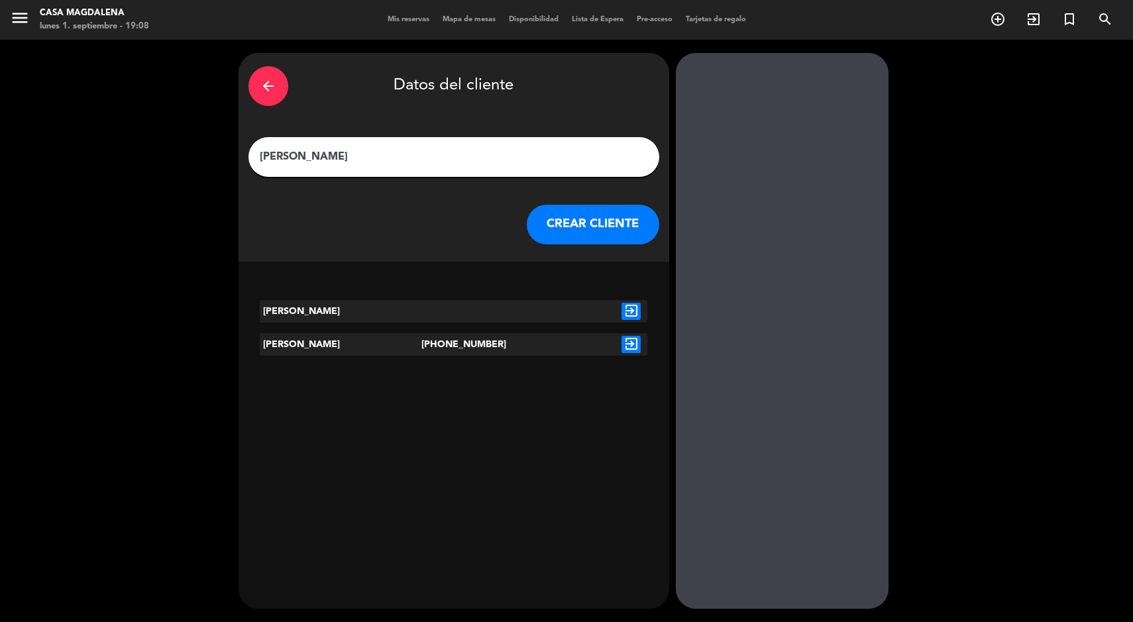
click at [629, 305] on icon "exit_to_app" at bounding box center [630, 311] width 19 height 17
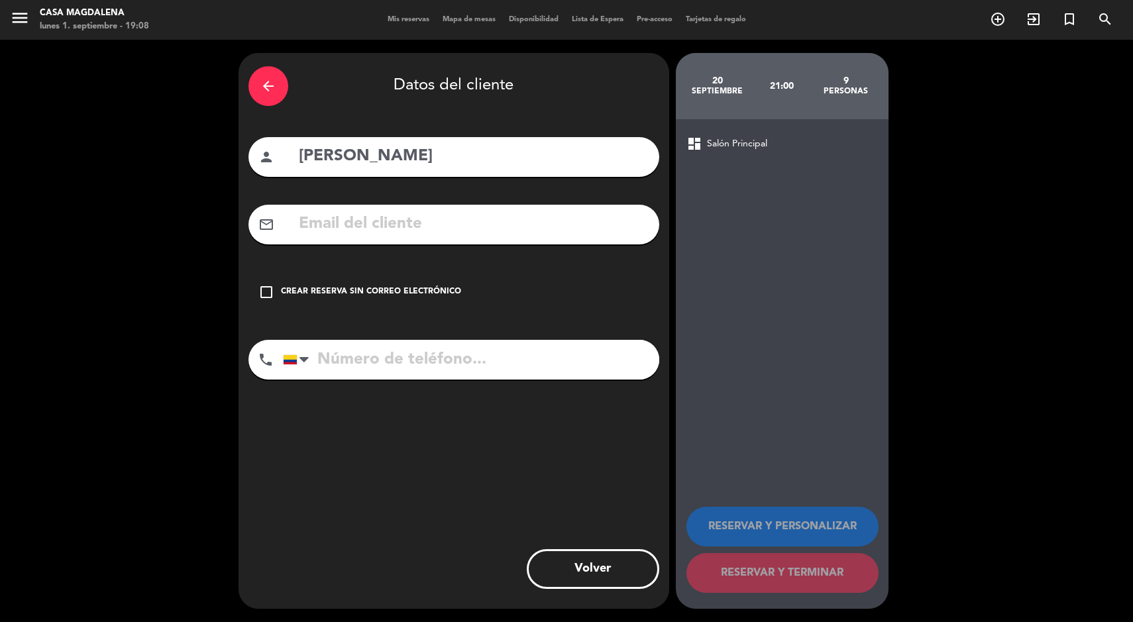
click at [396, 293] on div "Crear reserva sin correo electrónico" at bounding box center [371, 292] width 180 height 13
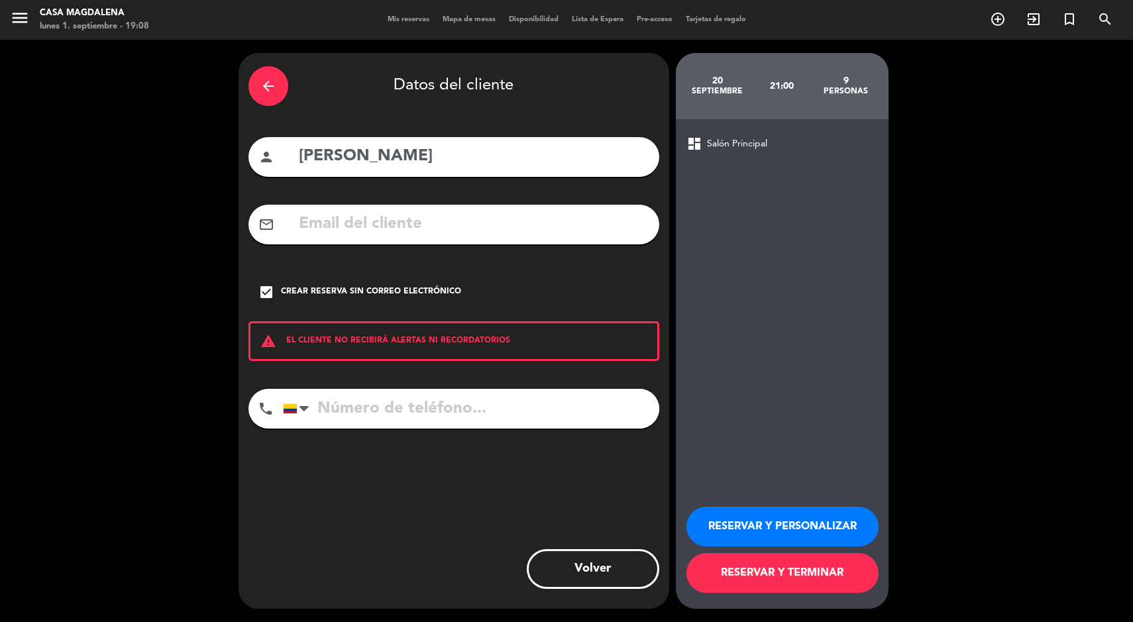
click at [513, 424] on input "tel" at bounding box center [471, 409] width 376 height 40
type input "3102008601"
click at [741, 582] on button "RESERVAR Y TERMINAR" at bounding box center [782, 573] width 192 height 40
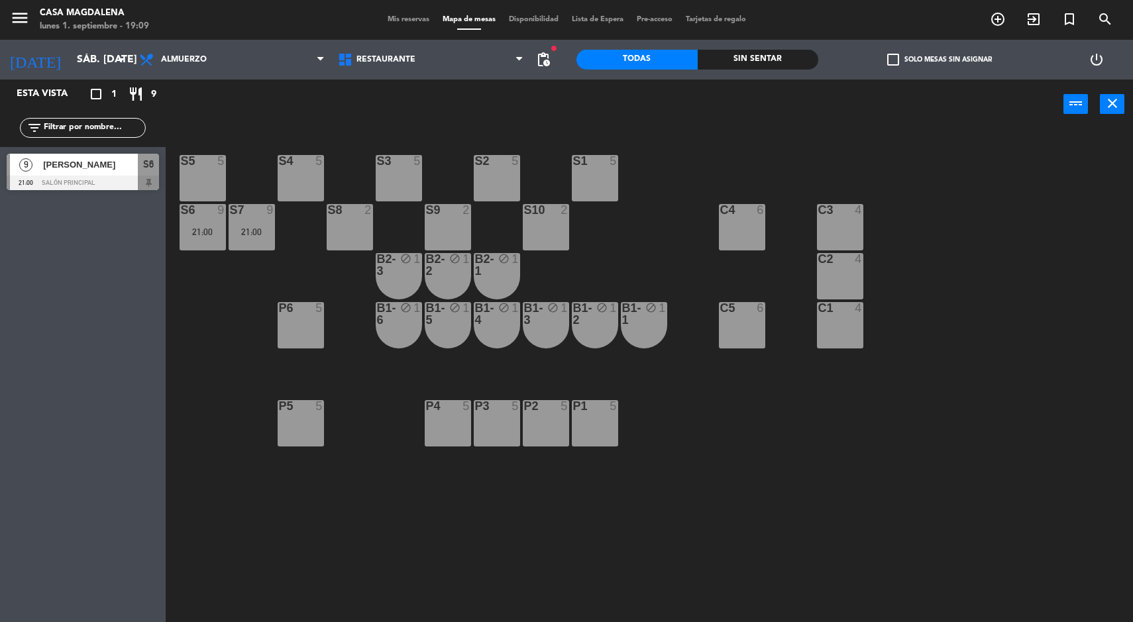
click at [244, 231] on div "21:00" at bounding box center [252, 231] width 46 height 9
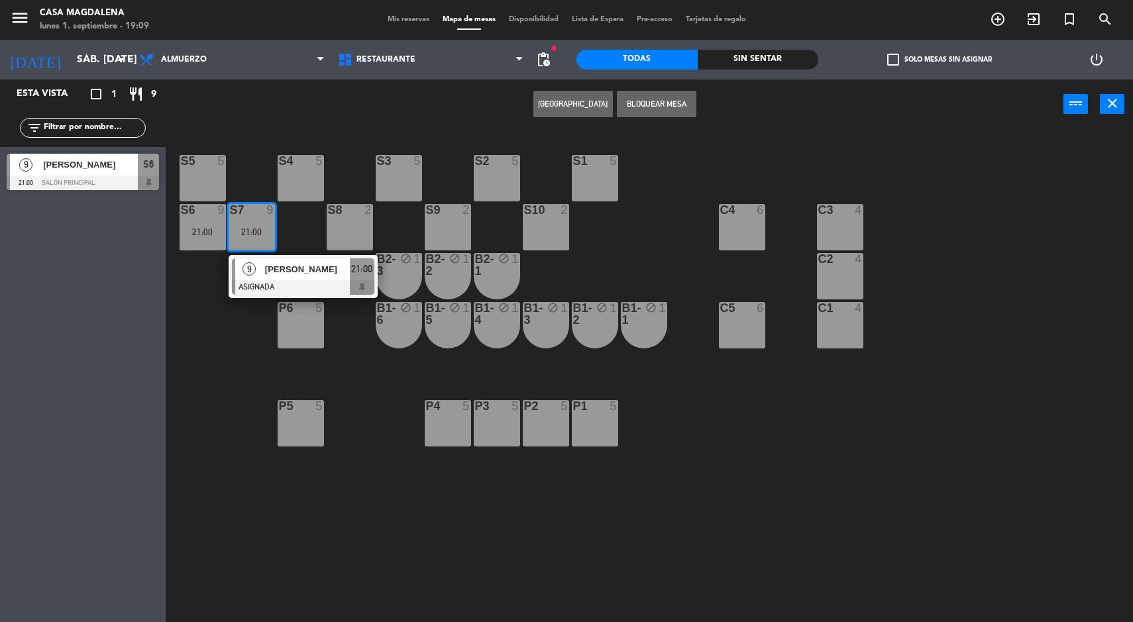
click at [329, 280] on div at bounding box center [303, 287] width 142 height 15
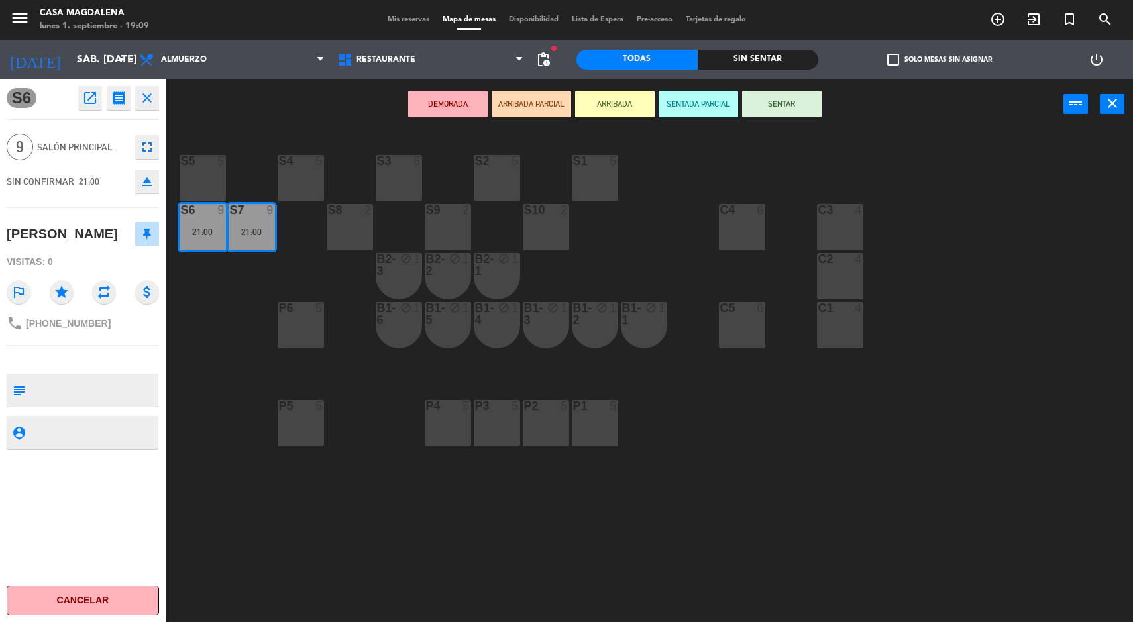
click at [710, 443] on div "S5 5 S4 5 S3 5 S2 5 S1 5 S6 9 21:00 S7 9 21:00 S8 2 S9 2 S10 2 C3 4 C4 6 C2 4 B…" at bounding box center [655, 377] width 956 height 493
click at [733, 445] on div "S5 5 S4 5 S3 5 S2 5 S1 5 S6 9 21:00 S7 9 21:00 S8 2 S9 2 S10 2 C3 4 C4 6 C2 4 B…" at bounding box center [655, 377] width 956 height 493
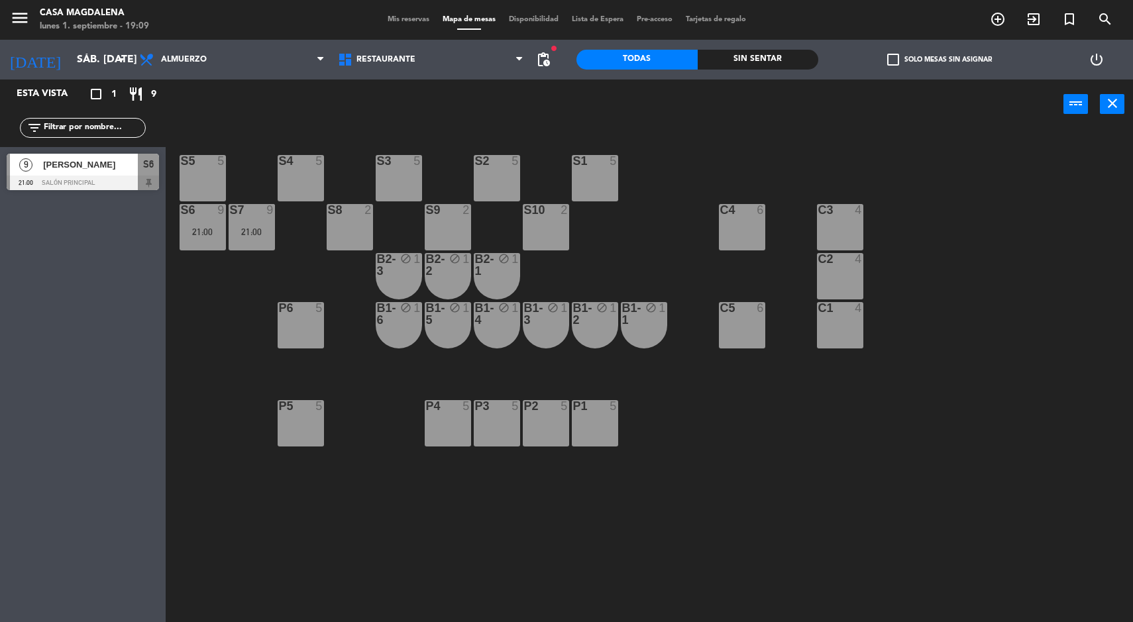
click at [78, 168] on span "[PERSON_NAME]" at bounding box center [90, 165] width 95 height 14
click at [832, 416] on div "S5 5 S4 5 S3 5 S2 5 S1 5 S6 9 21:00 S7 9 21:00 S8 2 S9 2 S10 2 C3 4 C4 6 C2 4 B…" at bounding box center [655, 377] width 956 height 493
click at [274, 236] on div "21:00" at bounding box center [252, 231] width 46 height 9
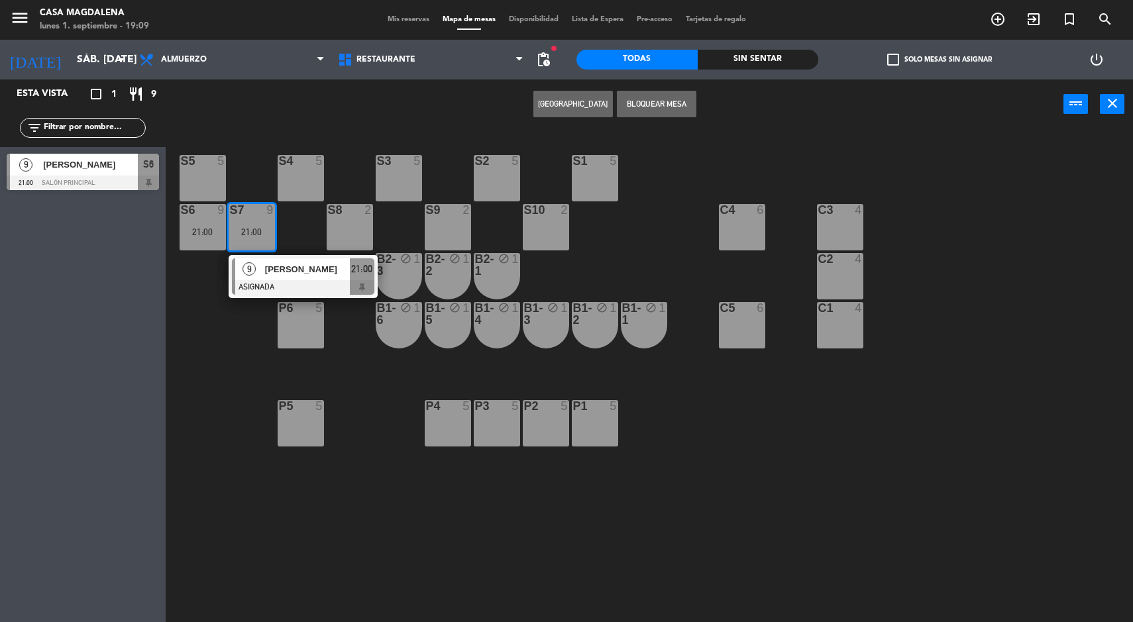
click at [314, 285] on div at bounding box center [303, 287] width 142 height 15
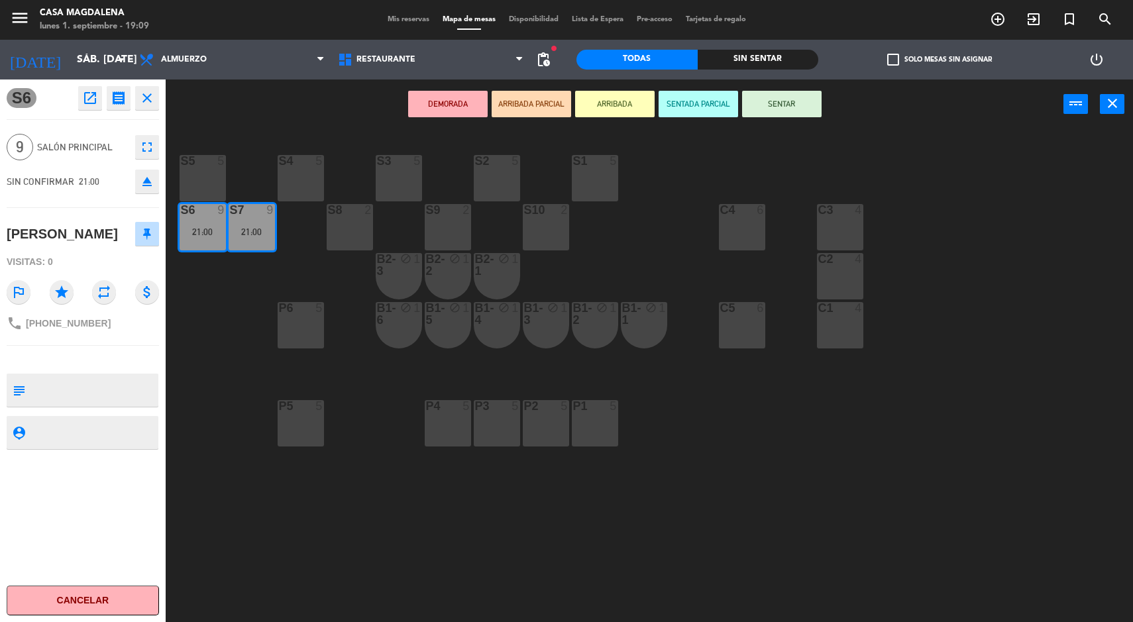
click at [495, 444] on div "P3 5" at bounding box center [497, 423] width 46 height 46
click at [457, 444] on div "P4 5" at bounding box center [448, 423] width 46 height 46
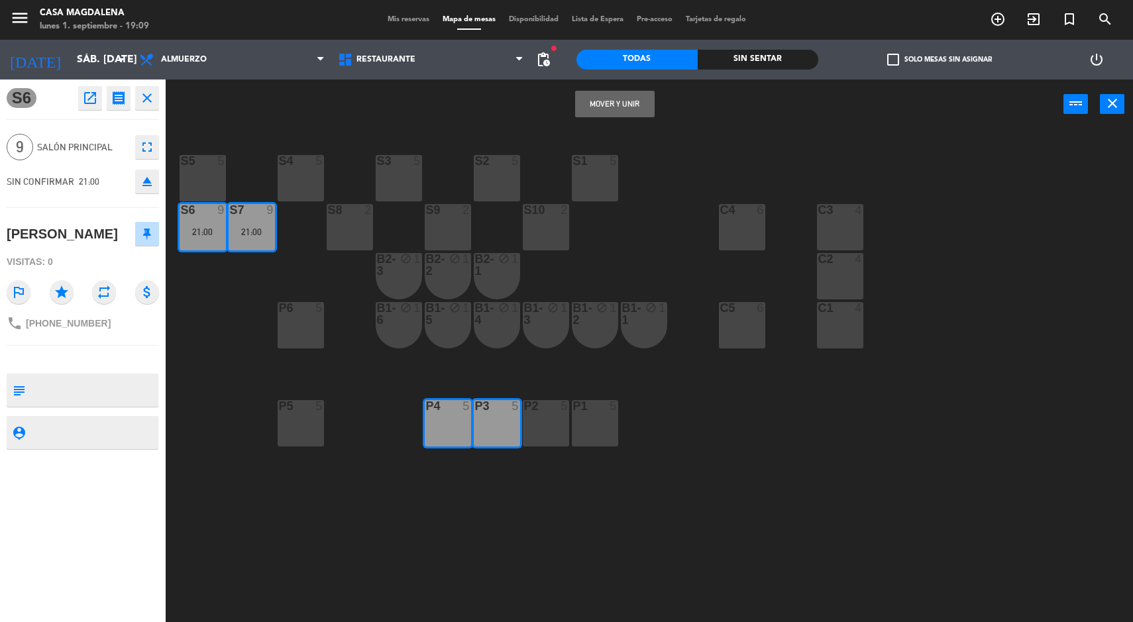
click at [598, 111] on button "Mover y Unir" at bounding box center [615, 104] width 80 height 27
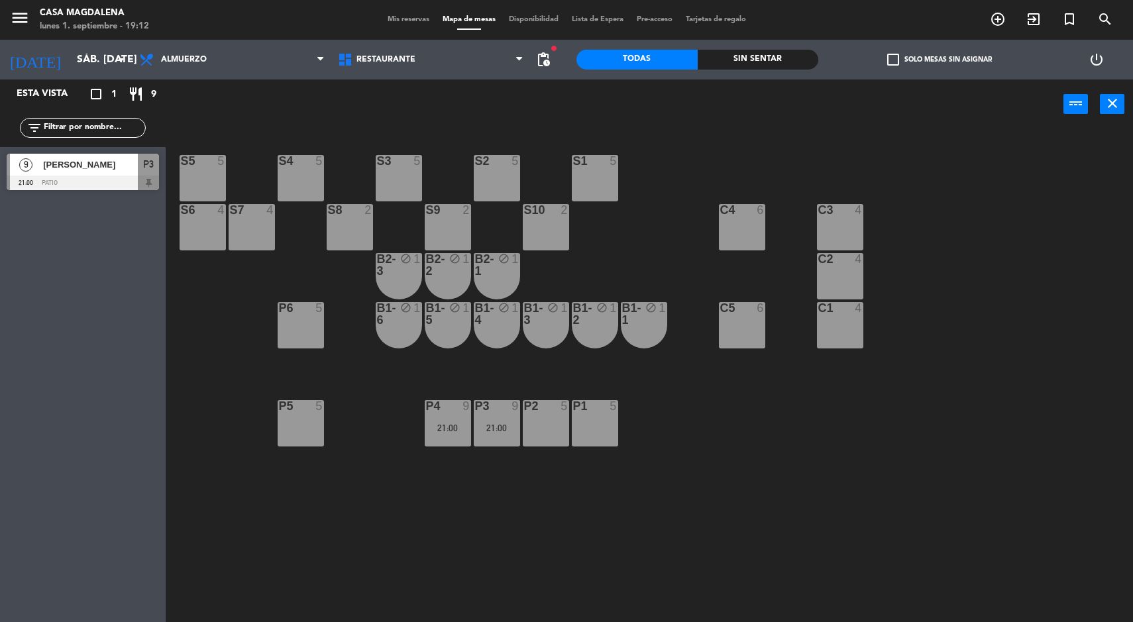
click at [70, 58] on input "sáb. [DATE]" at bounding box center [140, 60] width 140 height 26
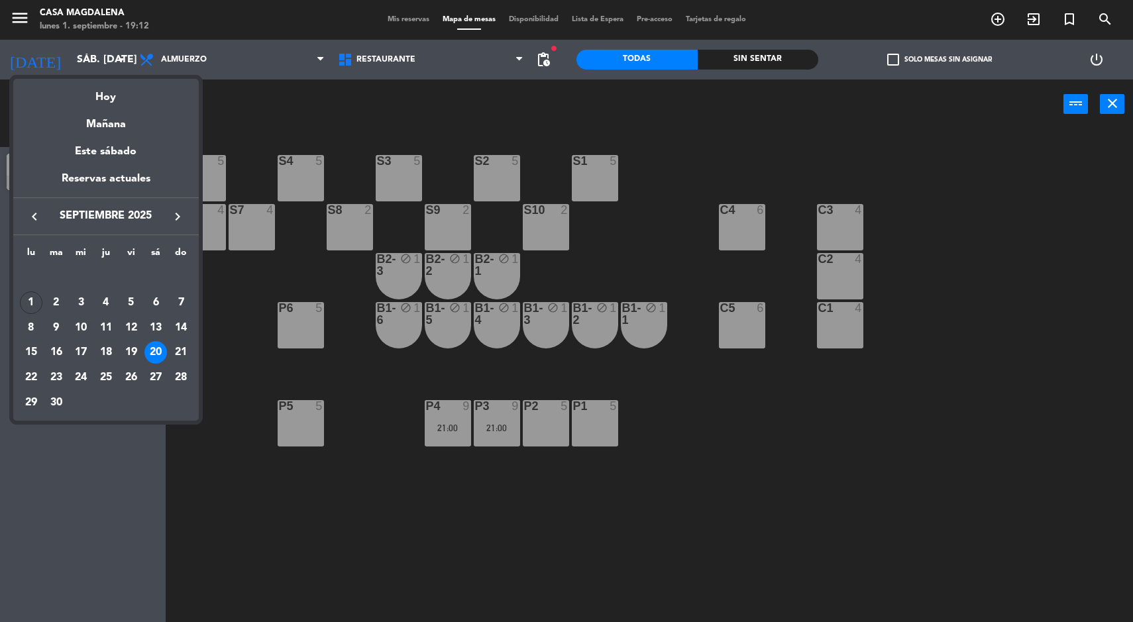
click at [103, 92] on div "Hoy" at bounding box center [106, 92] width 186 height 27
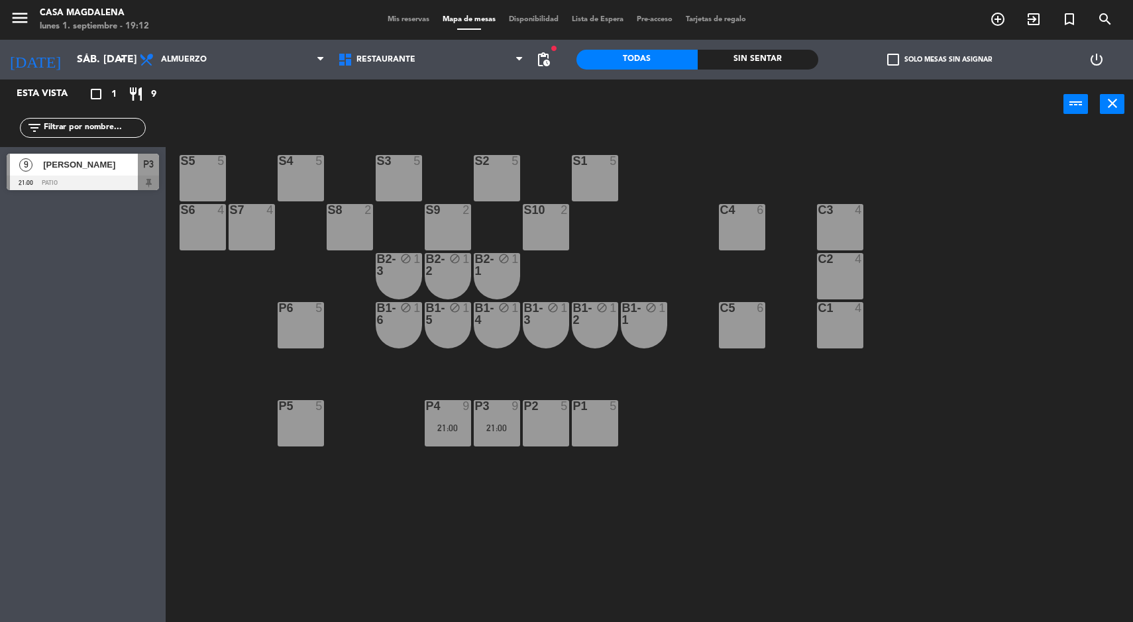
type input "lun. [DATE]"
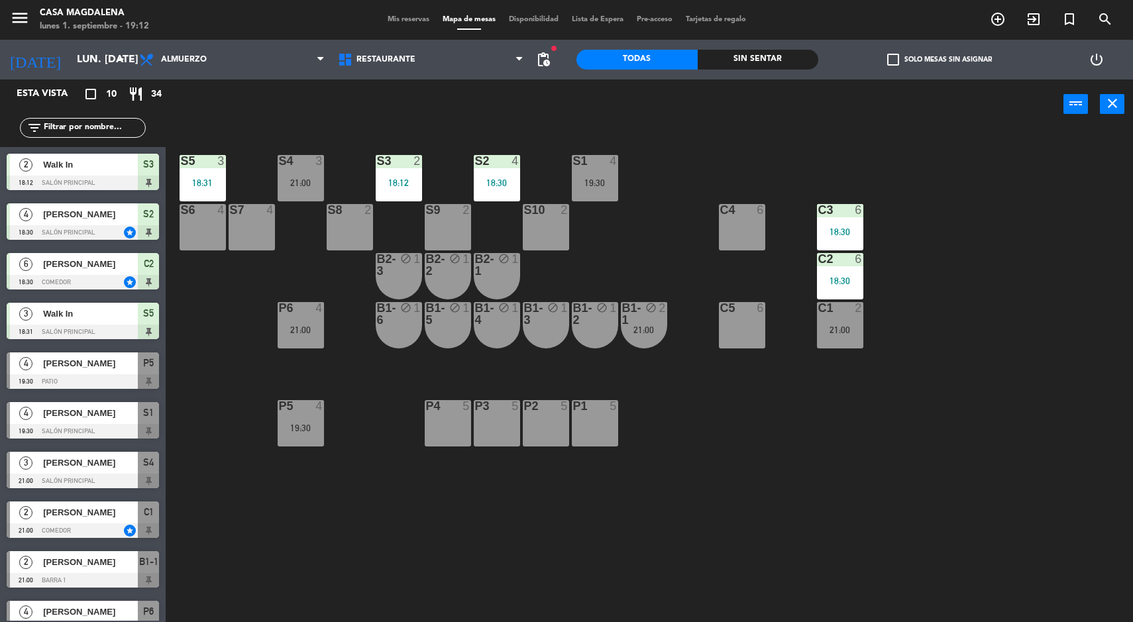
click at [787, 63] on div "Sin sentar" at bounding box center [758, 60] width 121 height 20
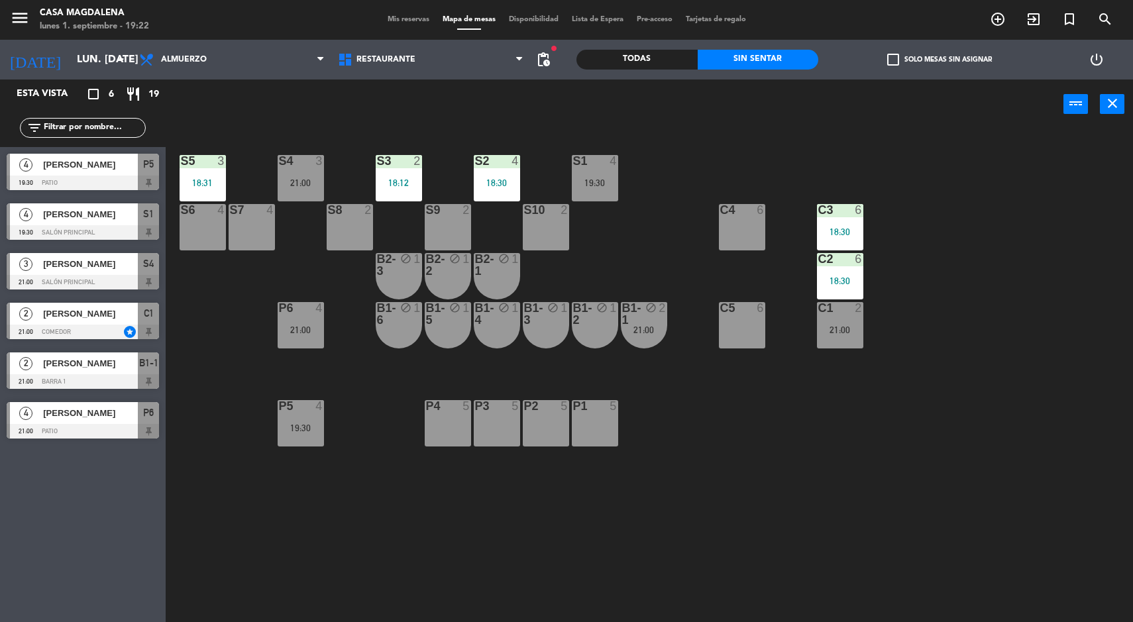
click at [861, 333] on div "21:00" at bounding box center [840, 329] width 46 height 9
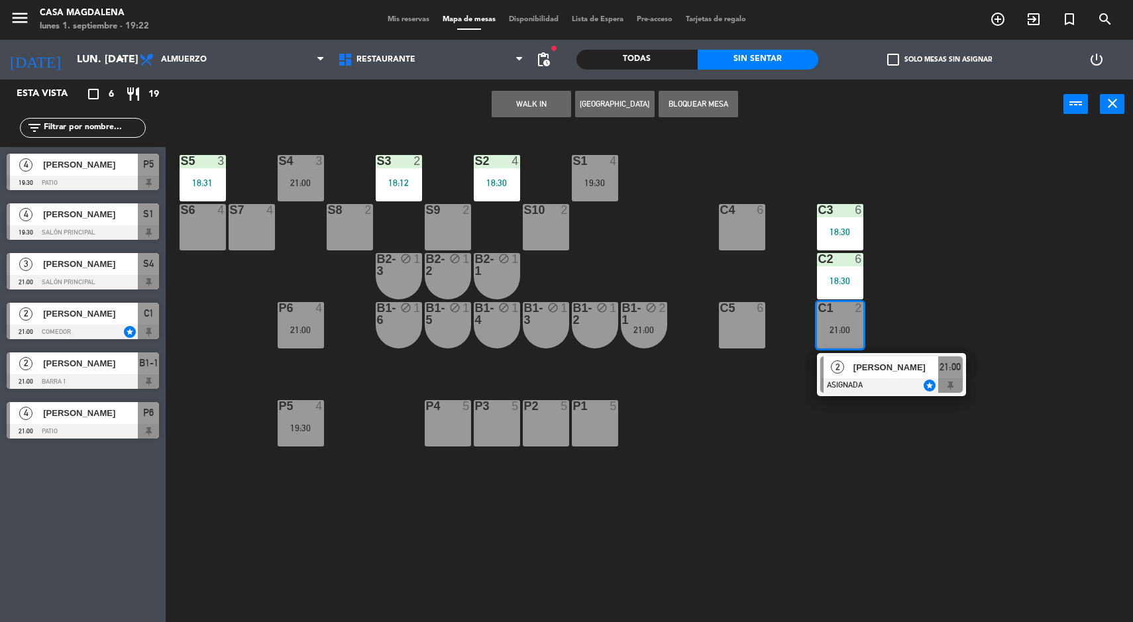
click at [932, 377] on div "[PERSON_NAME]" at bounding box center [895, 367] width 86 height 22
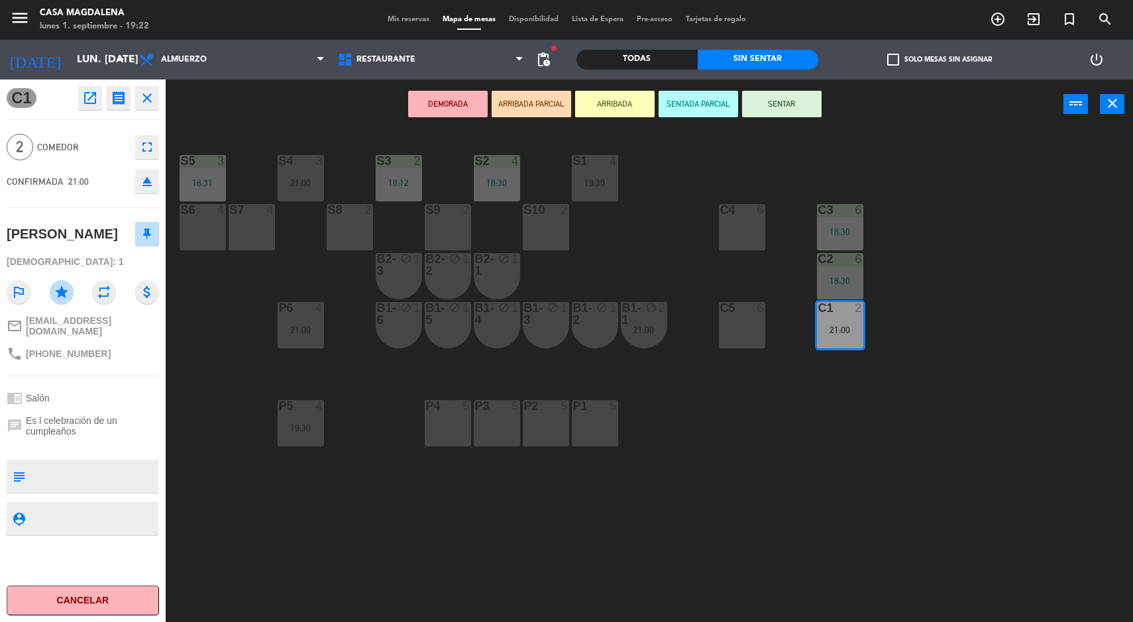
click at [1020, 303] on div "S5 3 18:31 S4 3 21:00 S3 2 18:12 S2 4 18:30 S1 4 19:30 S6 4 S7 4 S8 2 S9 2 S10 …" at bounding box center [655, 377] width 956 height 493
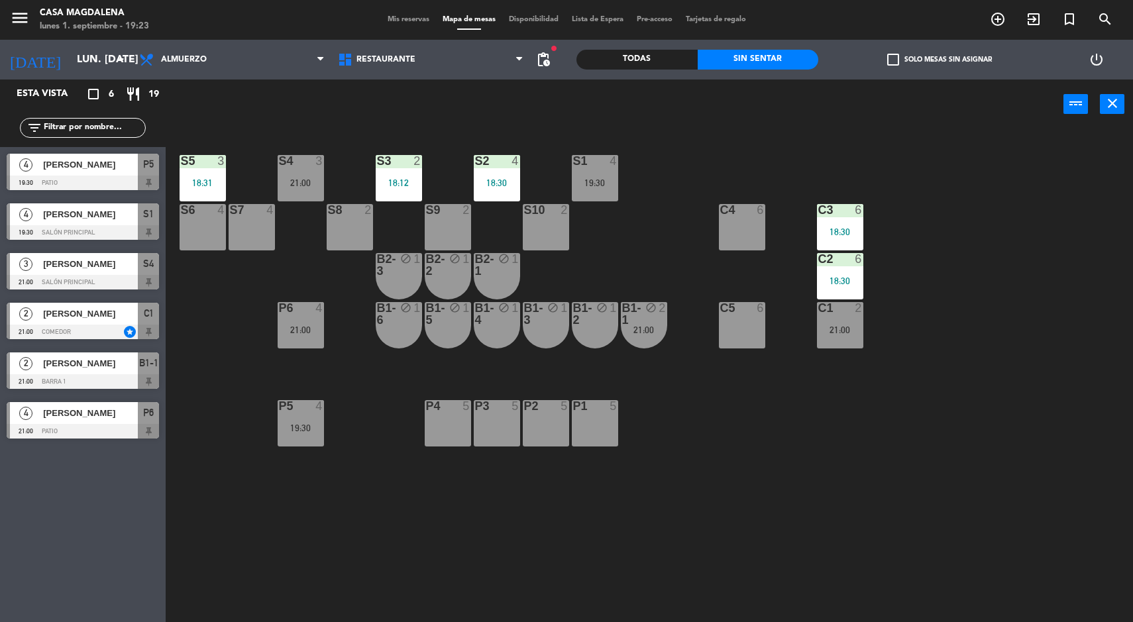
click at [1012, 521] on div "S5 3 18:31 S4 3 21:00 S3 2 18:12 S2 4 18:30 S1 4 19:30 S6 4 S7 4 S8 2 S9 2 S10 …" at bounding box center [655, 377] width 956 height 493
click at [256, 237] on div "S7 4" at bounding box center [252, 227] width 46 height 46
click at [189, 224] on div "S6 4" at bounding box center [203, 227] width 46 height 46
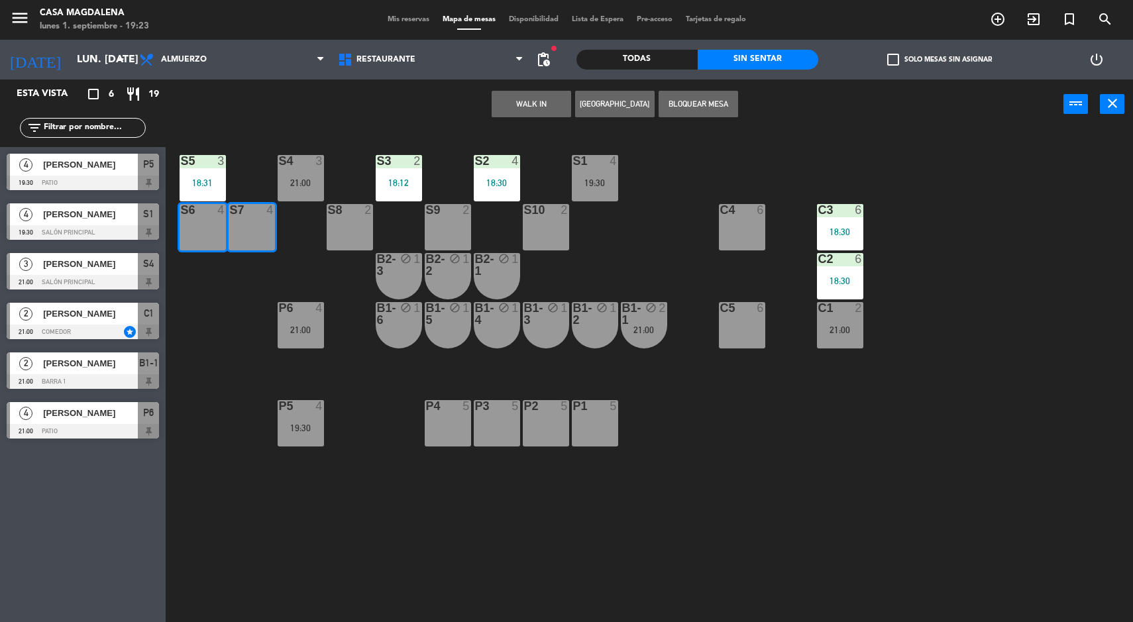
click at [522, 103] on button "WALK IN" at bounding box center [532, 104] width 80 height 27
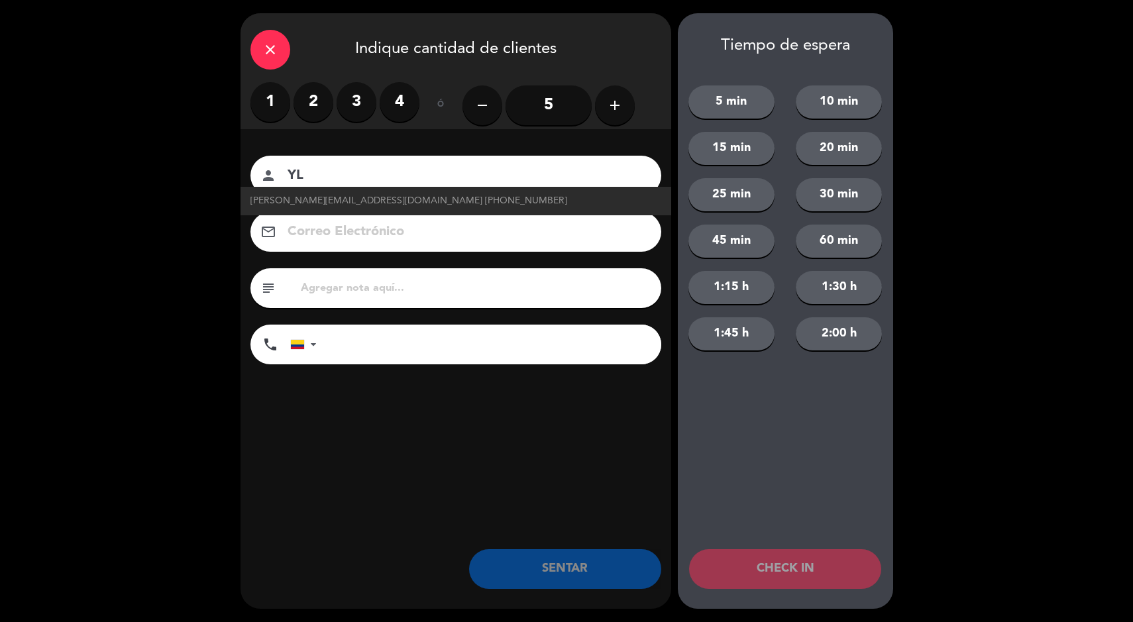
type input "Y"
type input "LIZZETH"
click at [628, 107] on button "add" at bounding box center [615, 105] width 40 height 40
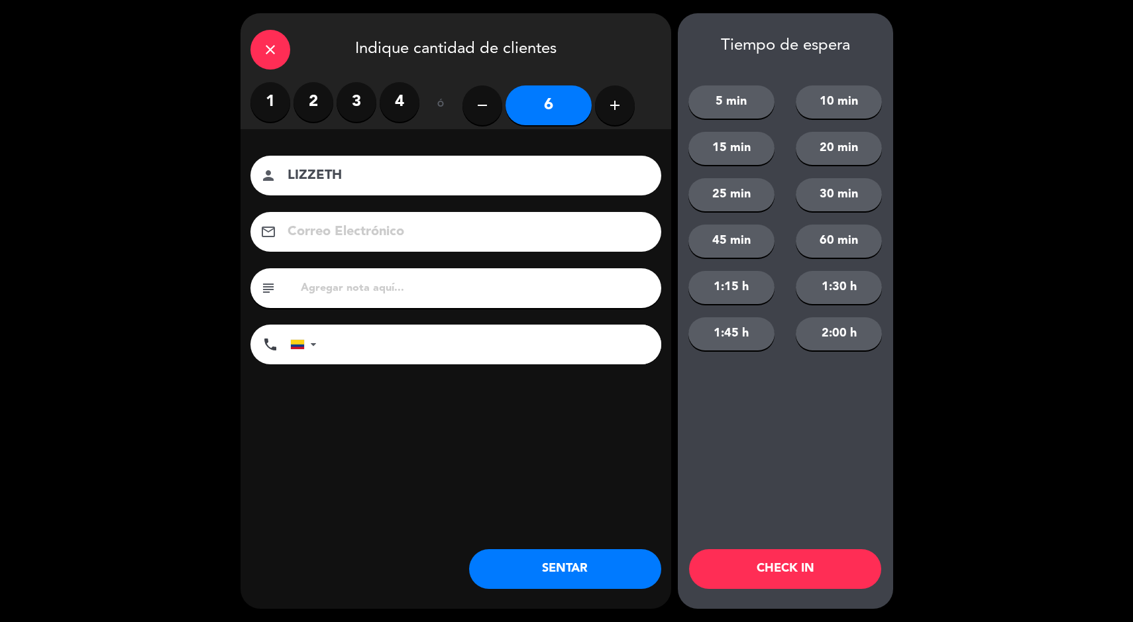
click at [626, 123] on div "remove 6 add" at bounding box center [548, 105] width 172 height 46
click at [631, 113] on button "add" at bounding box center [615, 105] width 40 height 40
click at [633, 108] on button "add" at bounding box center [615, 105] width 40 height 40
type input "8"
click at [584, 559] on button "SENTAR" at bounding box center [565, 569] width 192 height 40
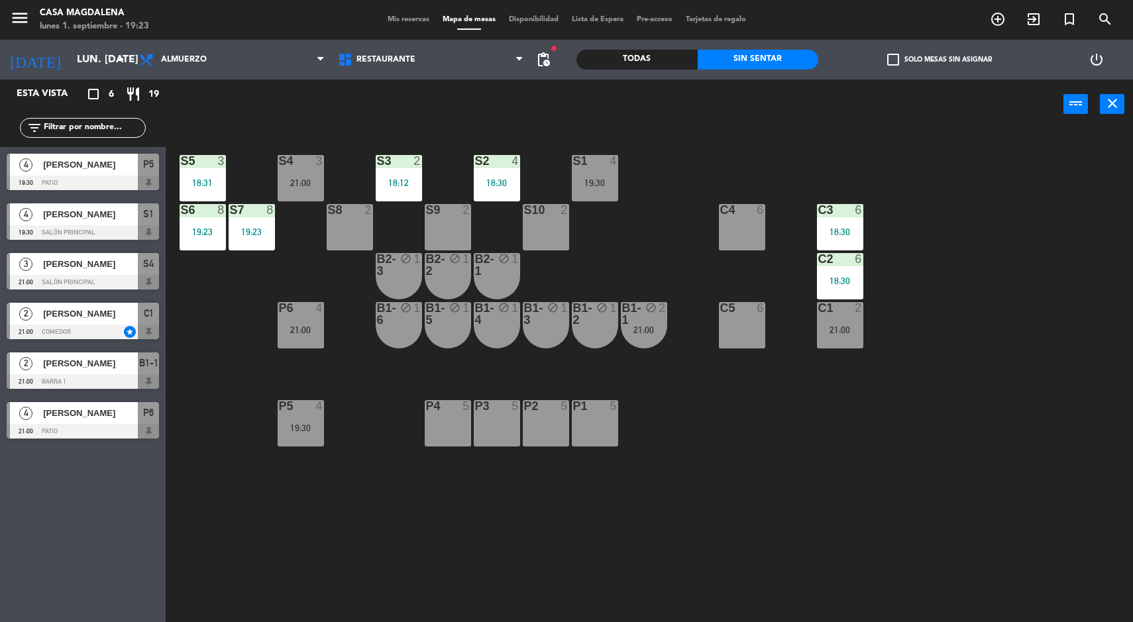
click at [1090, 437] on div "S5 3 18:31 S4 3 21:00 S3 2 18:12 S2 4 18:30 S1 4 19:30 S6 8 19:23 S7 8 19:23 S8…" at bounding box center [655, 377] width 956 height 493
click at [604, 169] on div "S1 4 19:30" at bounding box center [595, 178] width 46 height 46
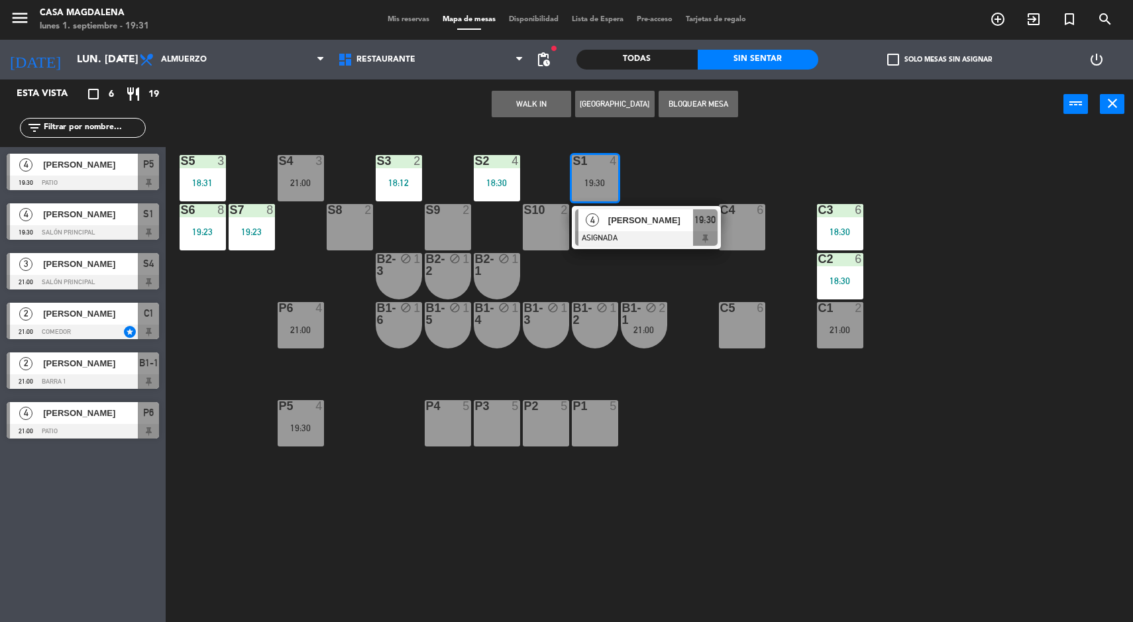
click at [674, 222] on span "[PERSON_NAME]" at bounding box center [650, 220] width 85 height 14
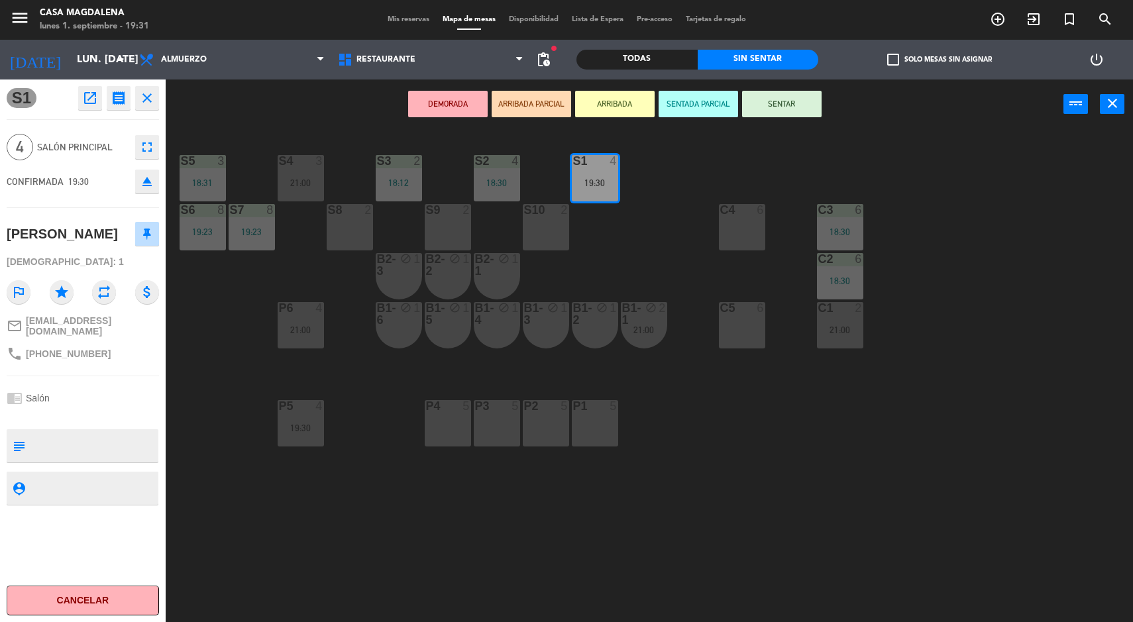
click at [787, 116] on button "SENTAR" at bounding box center [782, 104] width 80 height 27
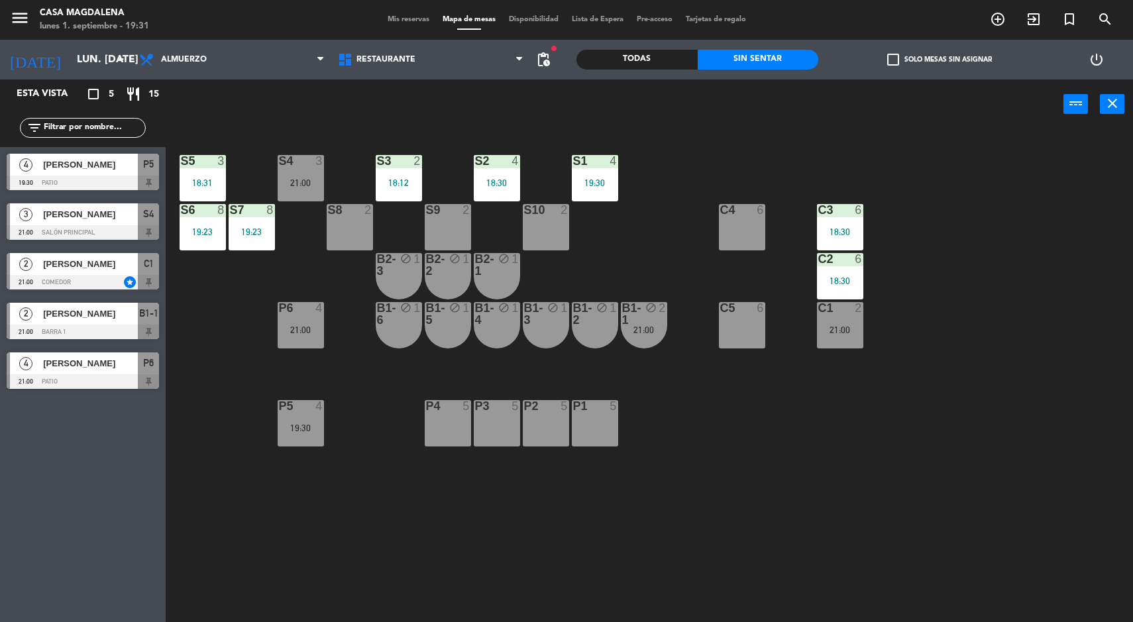
click at [957, 474] on div "S5 3 18:31 S4 3 21:00 S3 2 18:12 S2 4 18:30 S1 4 19:30 S6 8 19:23 S7 8 19:23 S8…" at bounding box center [655, 377] width 956 height 493
click at [392, 178] on div "18:12" at bounding box center [399, 182] width 46 height 9
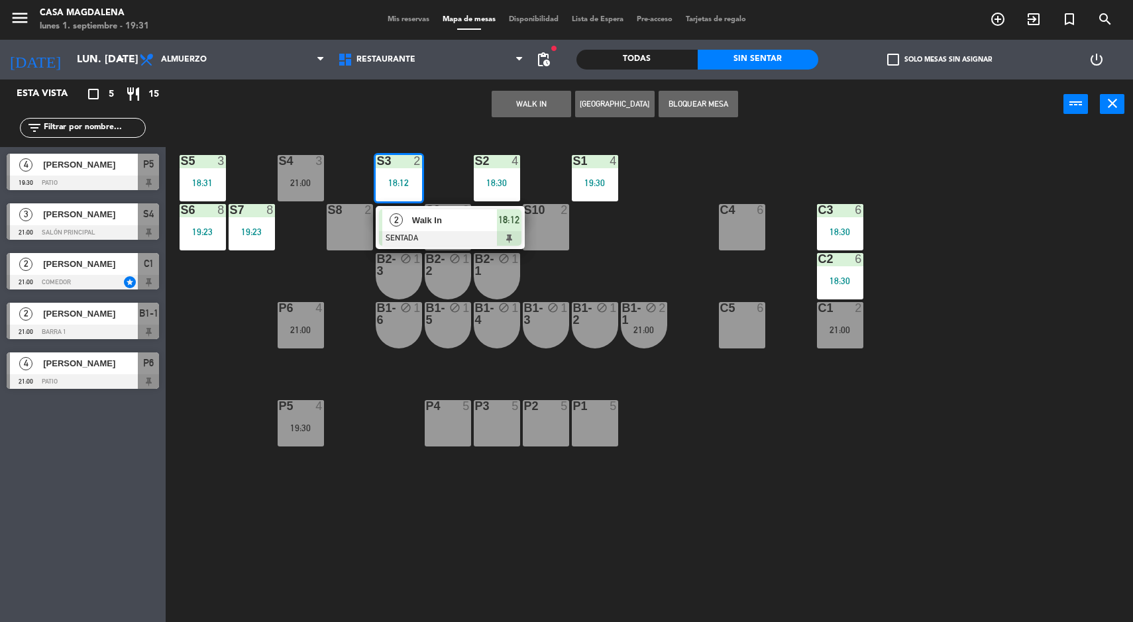
click at [424, 237] on div at bounding box center [450, 238] width 142 height 15
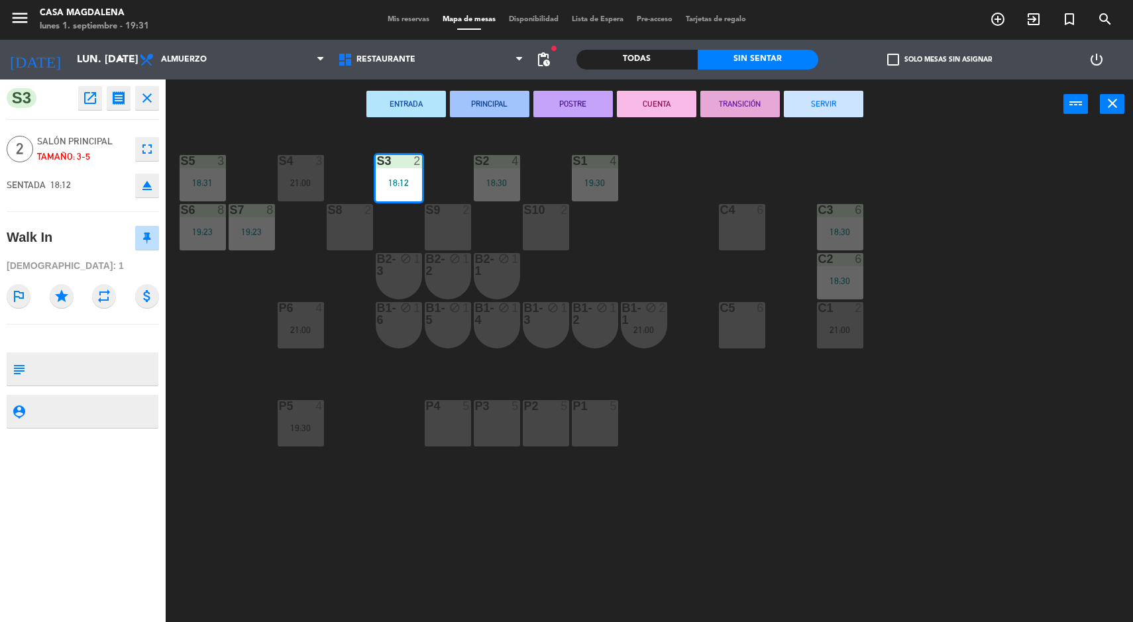
click at [832, 115] on button "SERVIR" at bounding box center [824, 104] width 80 height 27
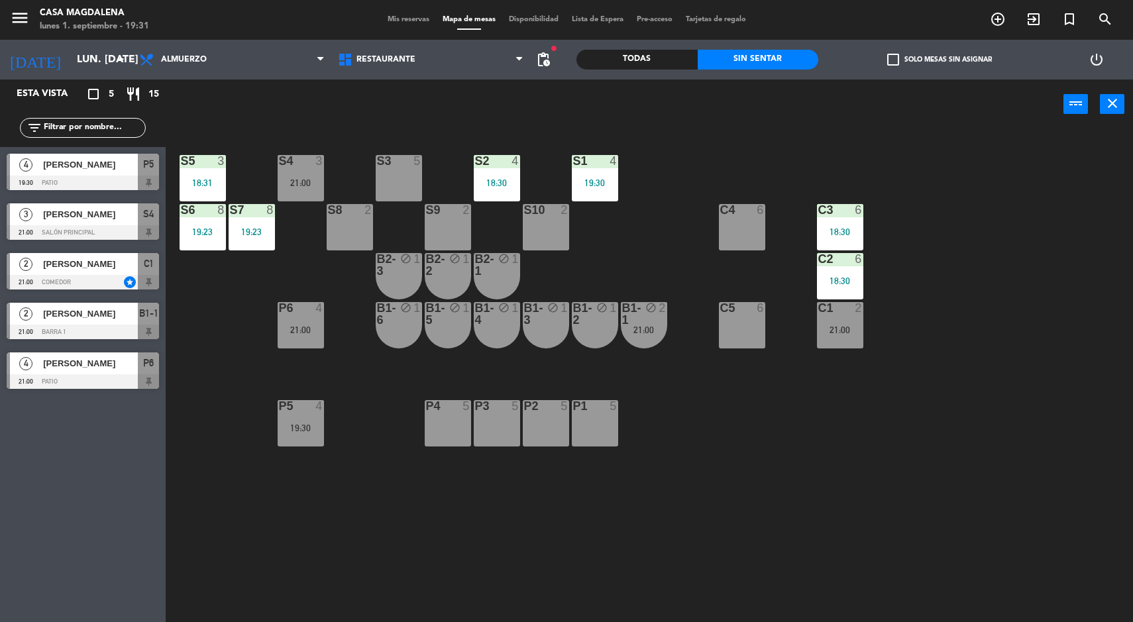
click at [647, 321] on div "block" at bounding box center [644, 314] width 22 height 24
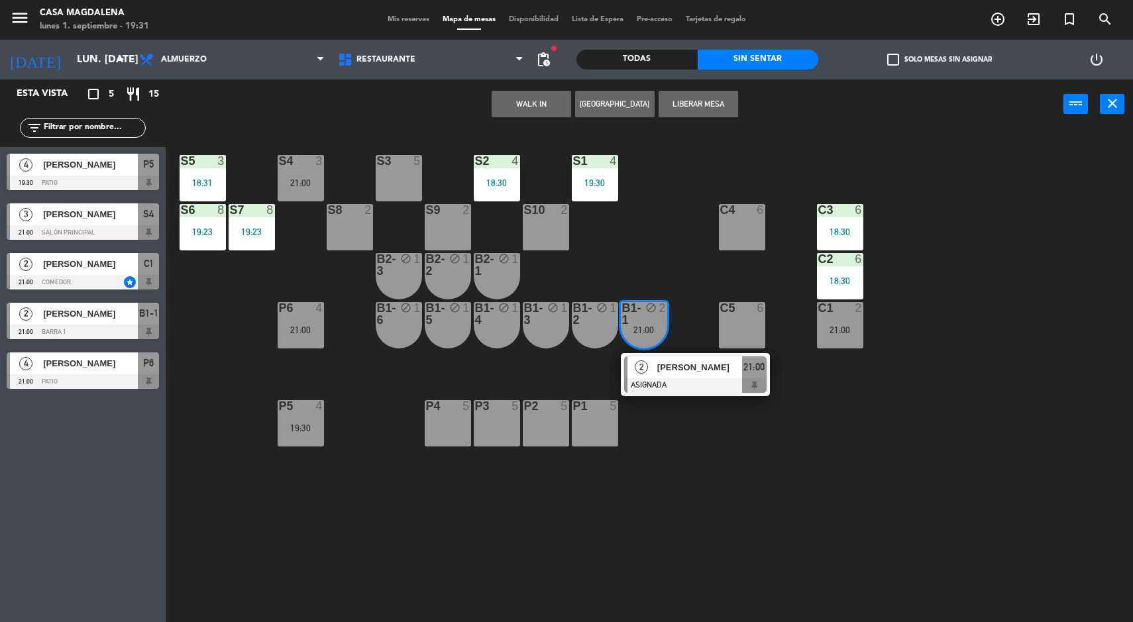
click at [726, 376] on div "[PERSON_NAME]" at bounding box center [699, 367] width 86 height 22
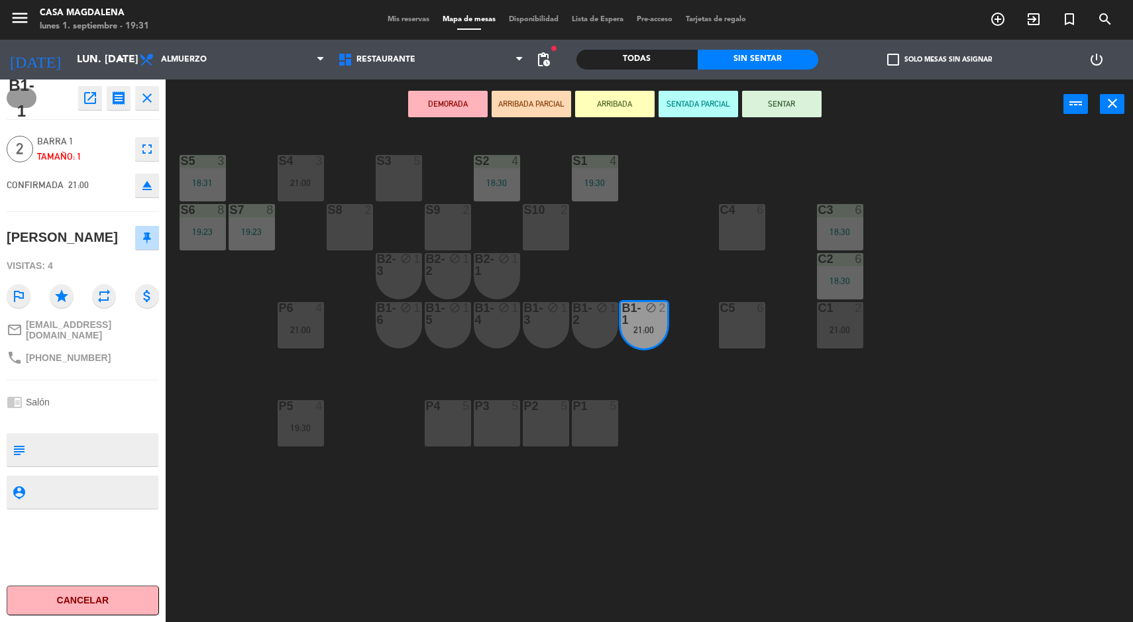
click at [411, 167] on div "S3 5" at bounding box center [399, 161] width 46 height 13
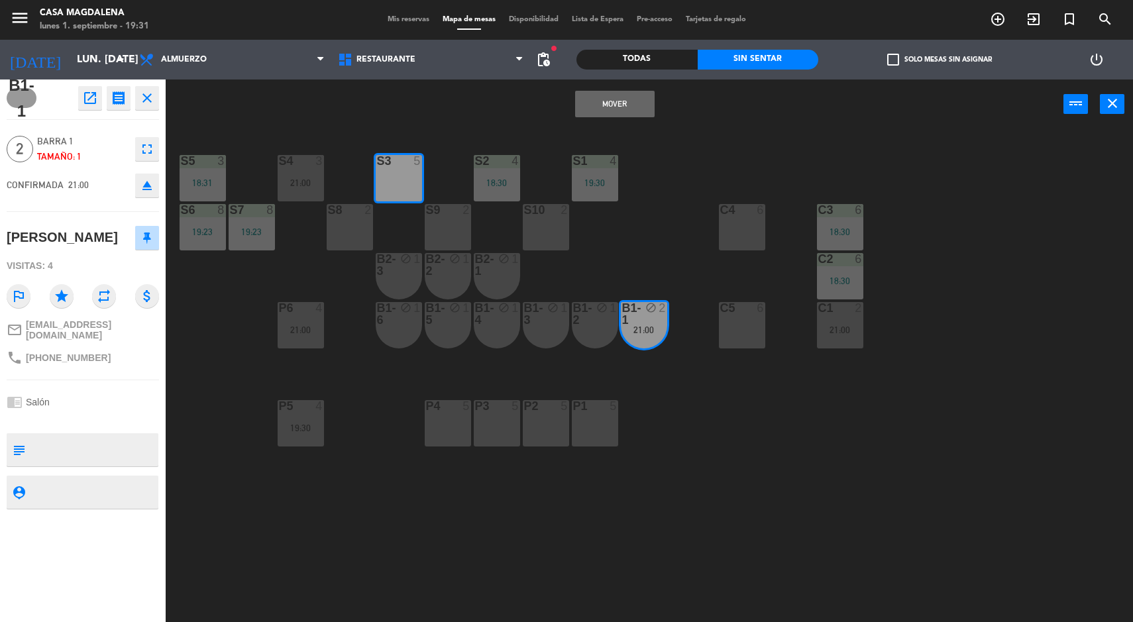
click at [608, 113] on button "Mover" at bounding box center [615, 104] width 80 height 27
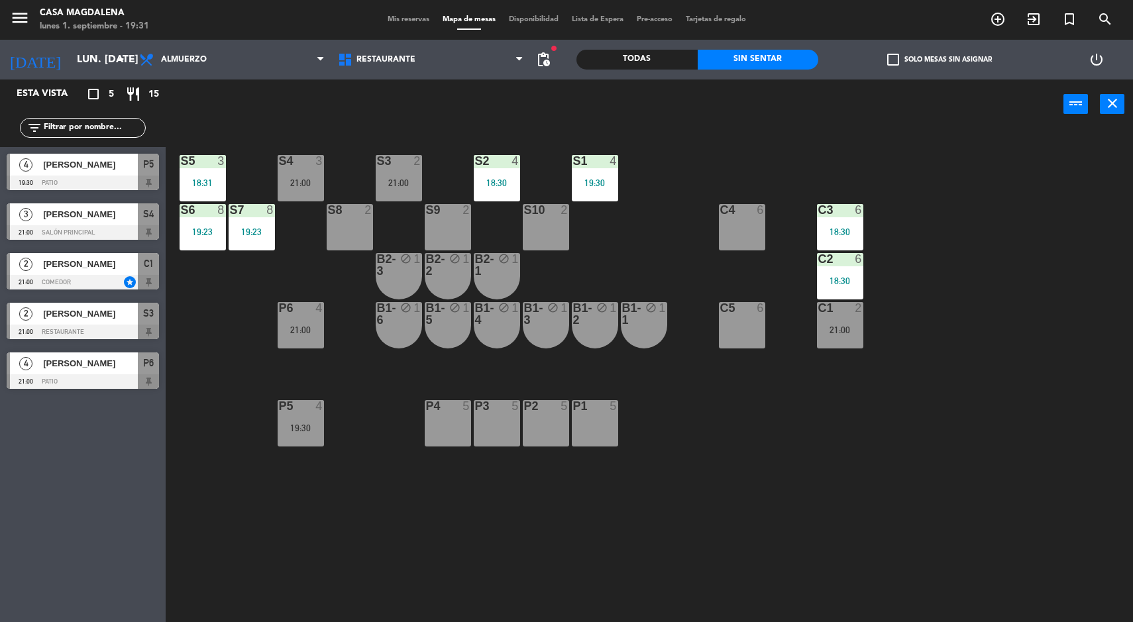
click at [1099, 297] on div "S5 3 18:31 S4 3 21:00 S3 2 21:00 S2 4 18:30 S1 4 19:30 S6 8 19:23 S7 8 19:23 S8…" at bounding box center [655, 377] width 956 height 493
